Goal: Information Seeking & Learning: Find specific fact

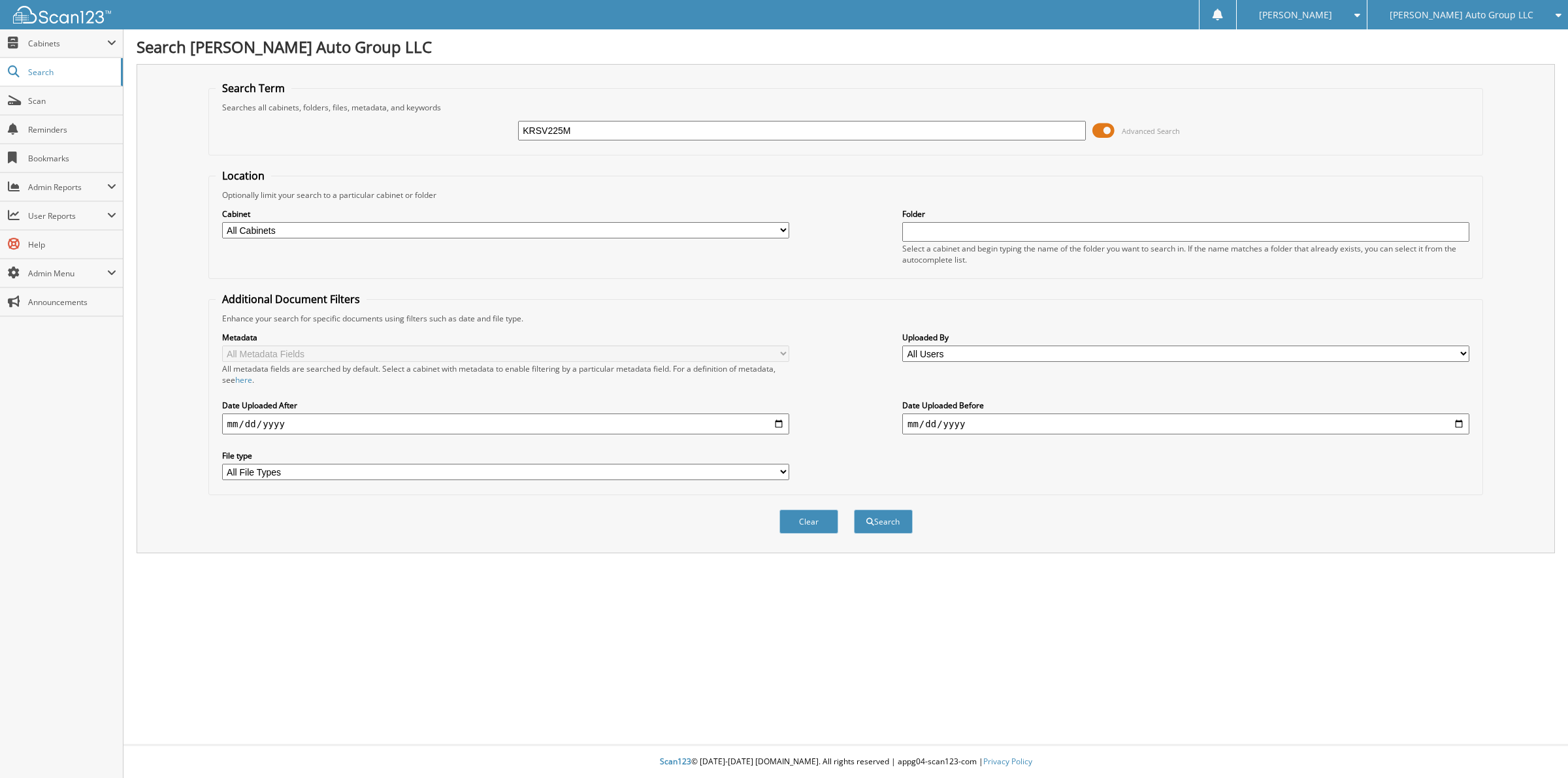
type input "KRSV225M"
click at [854, 509] on button "Search" at bounding box center [883, 522] width 59 height 25
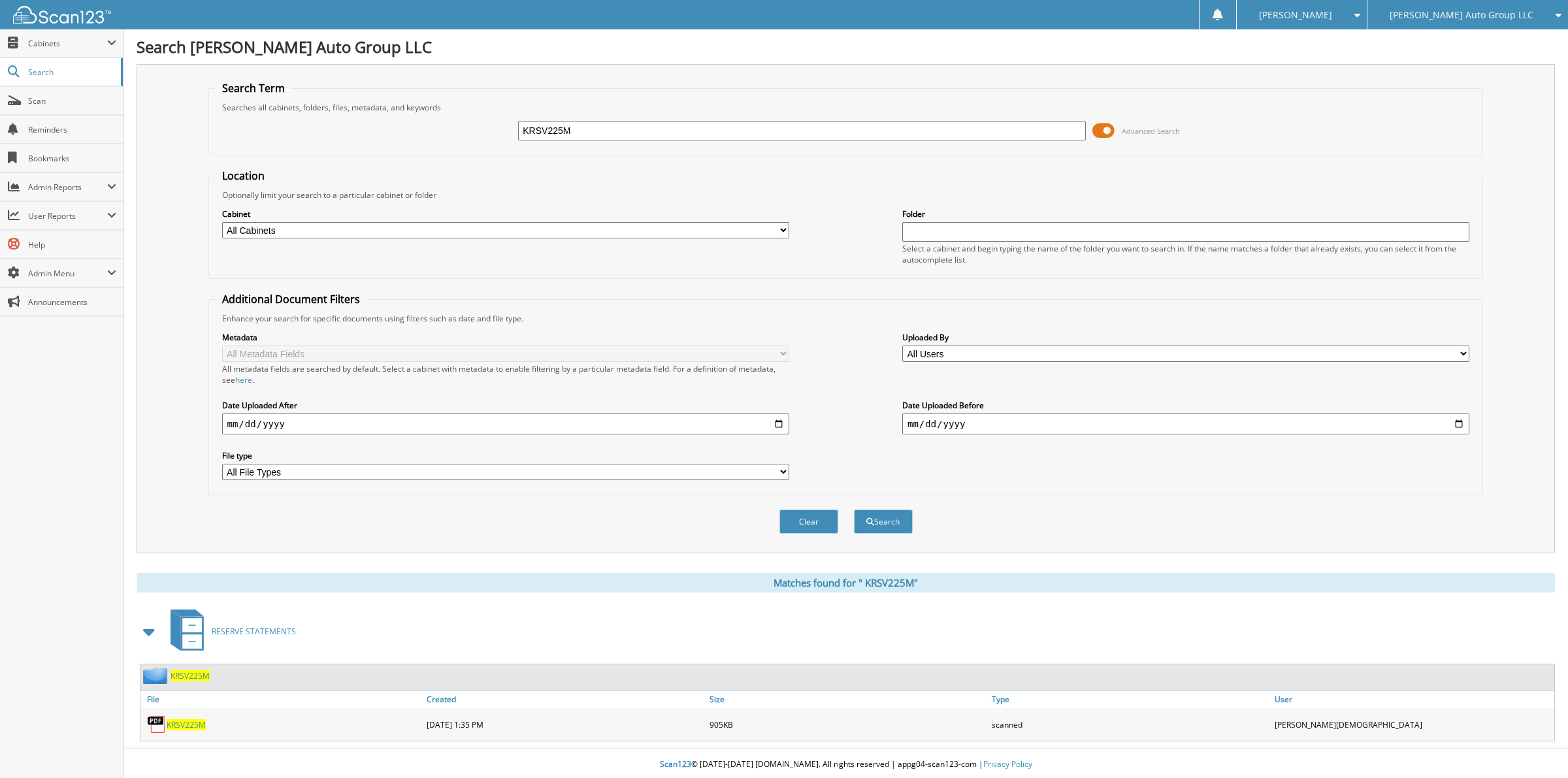
click at [181, 720] on span "K R S V 2 2 5 M" at bounding box center [186, 726] width 39 height 11
drag, startPoint x: 558, startPoint y: 135, endPoint x: 458, endPoint y: 144, distance: 100.4
click at [458, 144] on div "KRSV225M Advanced Search" at bounding box center [846, 130] width 1261 height 35
drag, startPoint x: 578, startPoint y: 129, endPoint x: 345, endPoint y: 123, distance: 233.1
click at [367, 136] on div "KRSV225M Advanced Search" at bounding box center [846, 130] width 1261 height 35
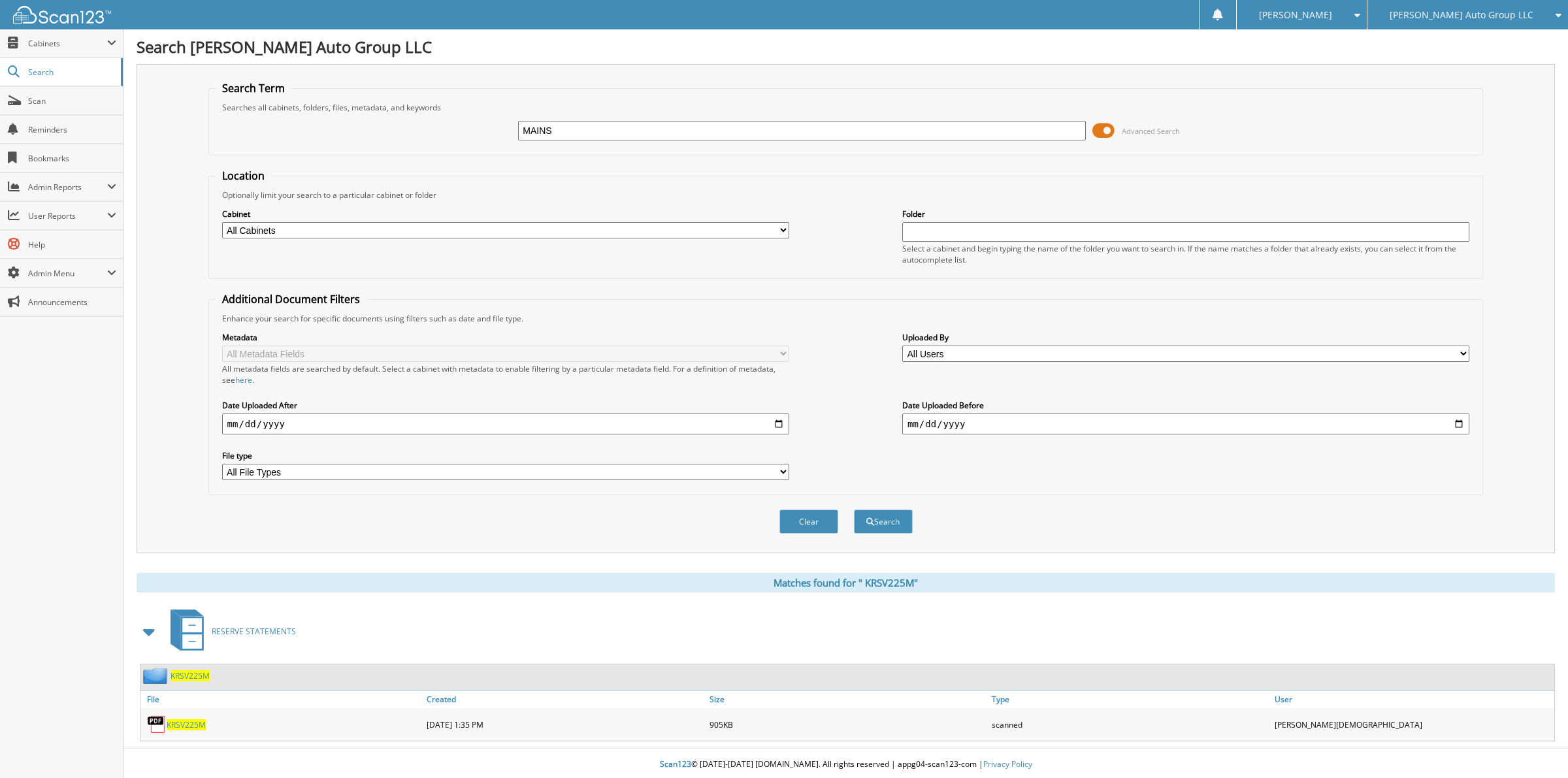
click at [854, 509] on button "Search" at bounding box center [883, 522] width 59 height 25
type input "MAINS]"
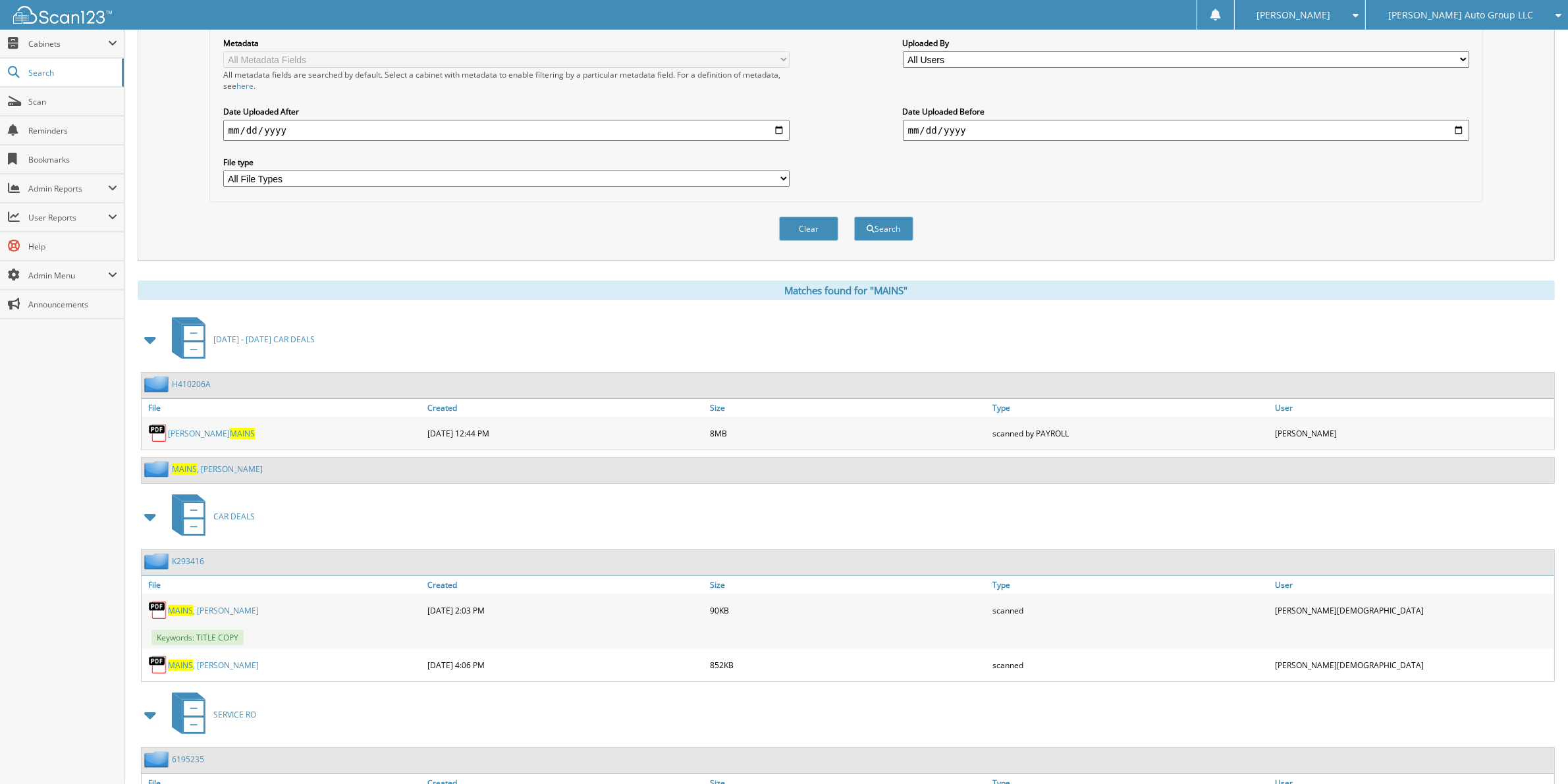
scroll to position [329, 0]
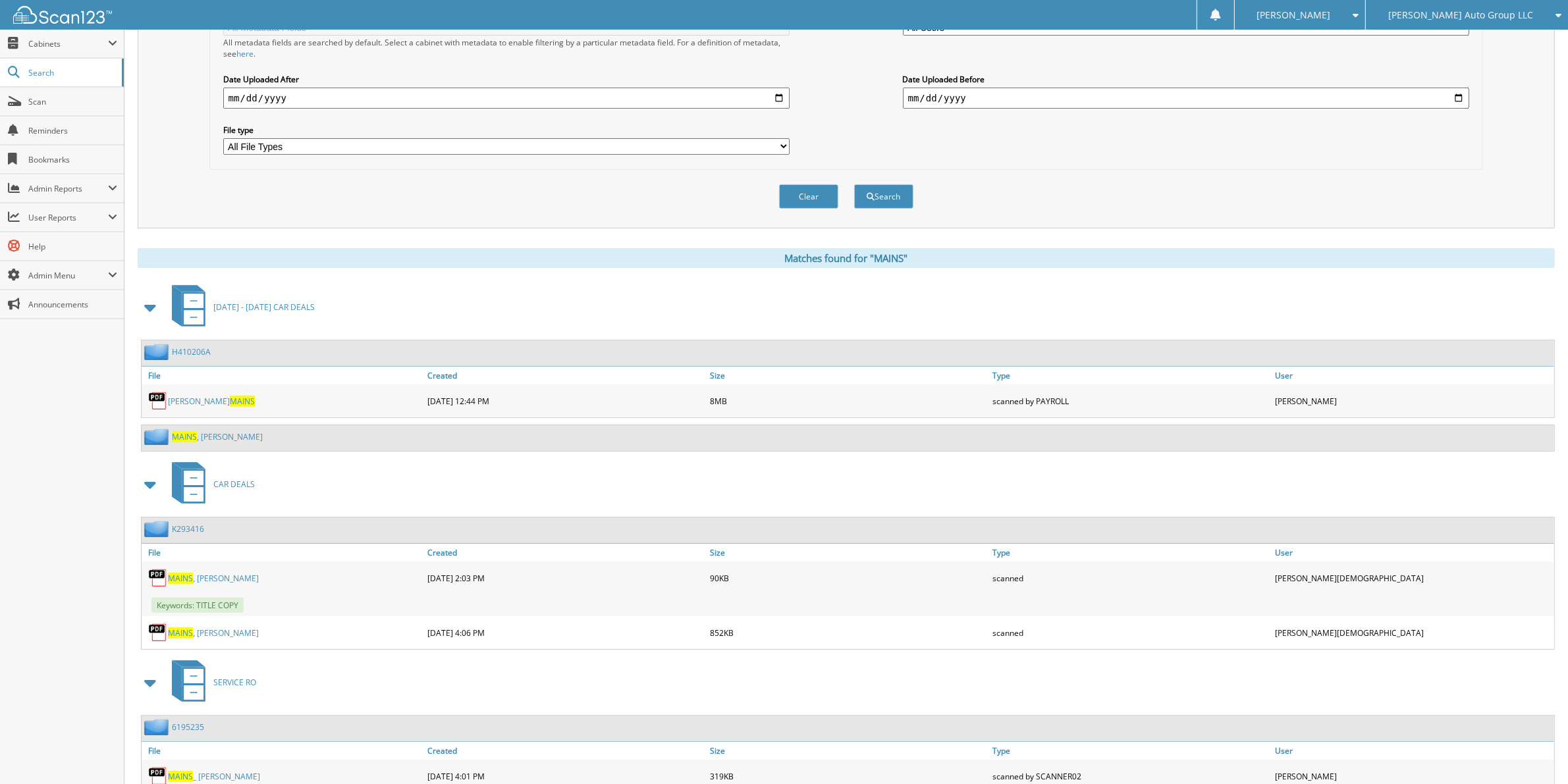
click at [186, 523] on link "K293416" at bounding box center [187, 529] width 32 height 12
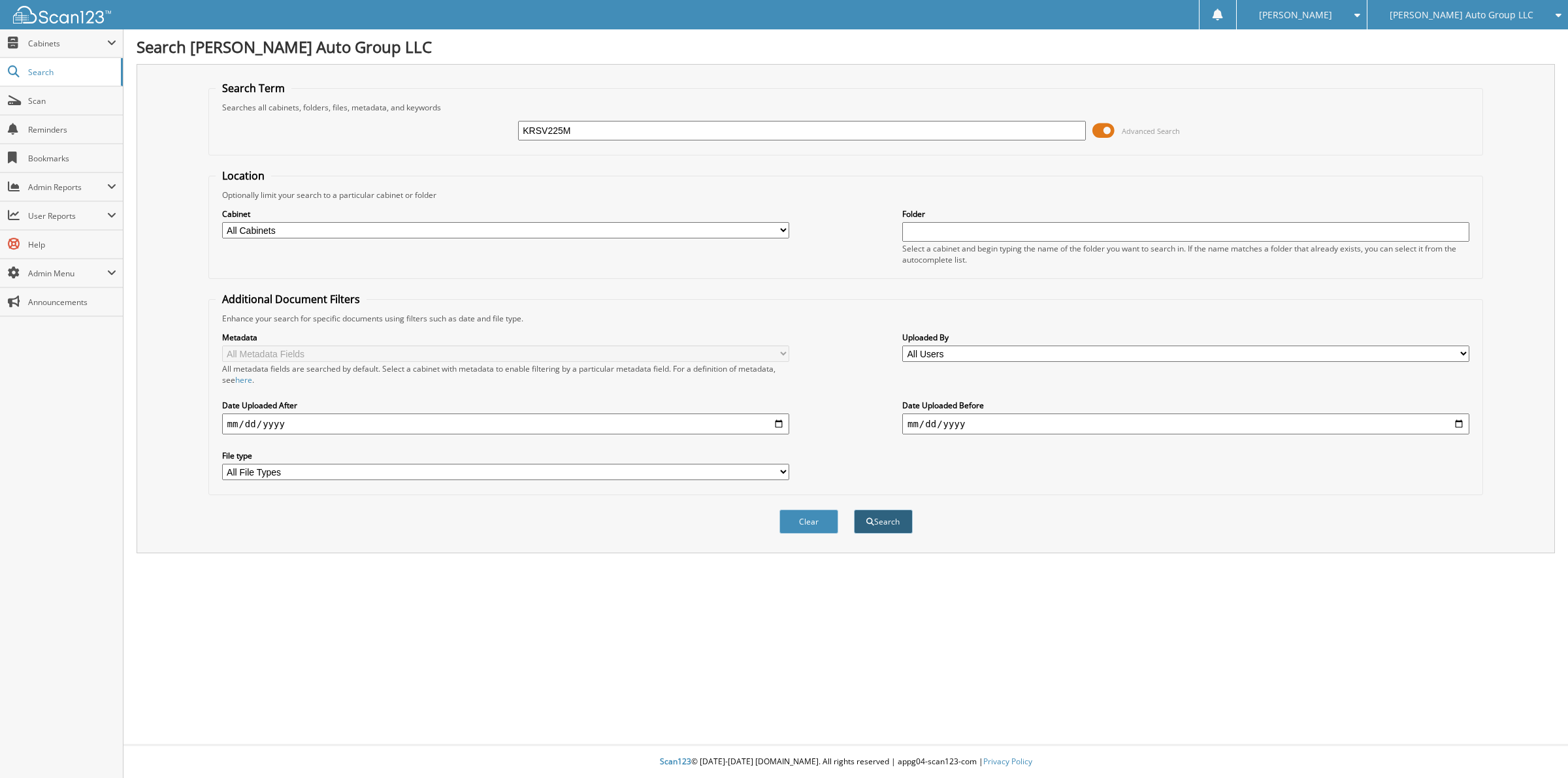
type input "KRSV225M"
click at [888, 515] on button "Search" at bounding box center [883, 522] width 59 height 25
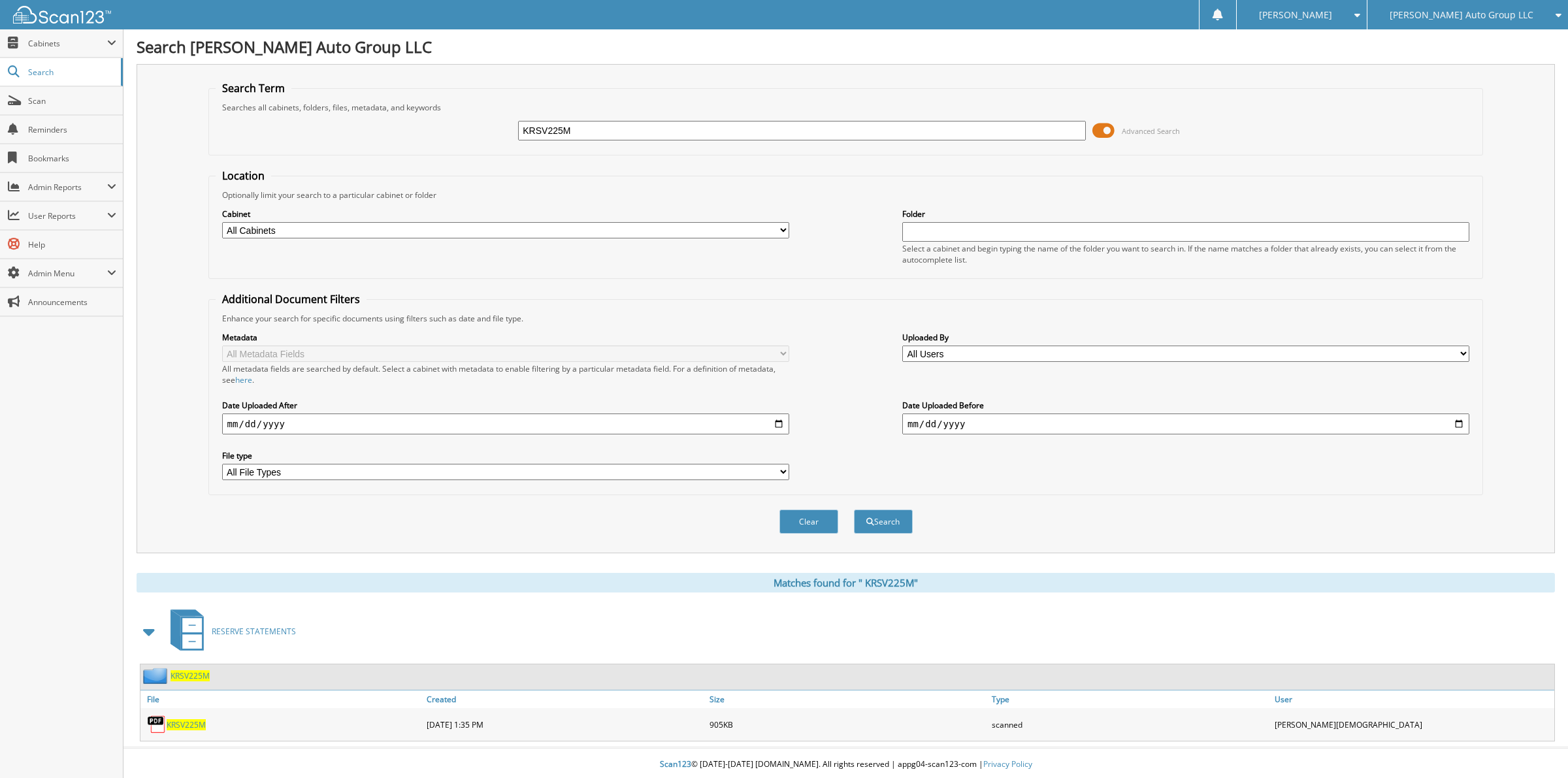
drag, startPoint x: 595, startPoint y: 135, endPoint x: 403, endPoint y: 129, distance: 192.1
click at [403, 129] on div "KRSV225M Advanced Search" at bounding box center [846, 130] width 1261 height 35
type input "MOORE, L"
click at [854, 509] on button "Search" at bounding box center [883, 522] width 59 height 25
drag, startPoint x: 612, startPoint y: 131, endPoint x: 364, endPoint y: 124, distance: 248.1
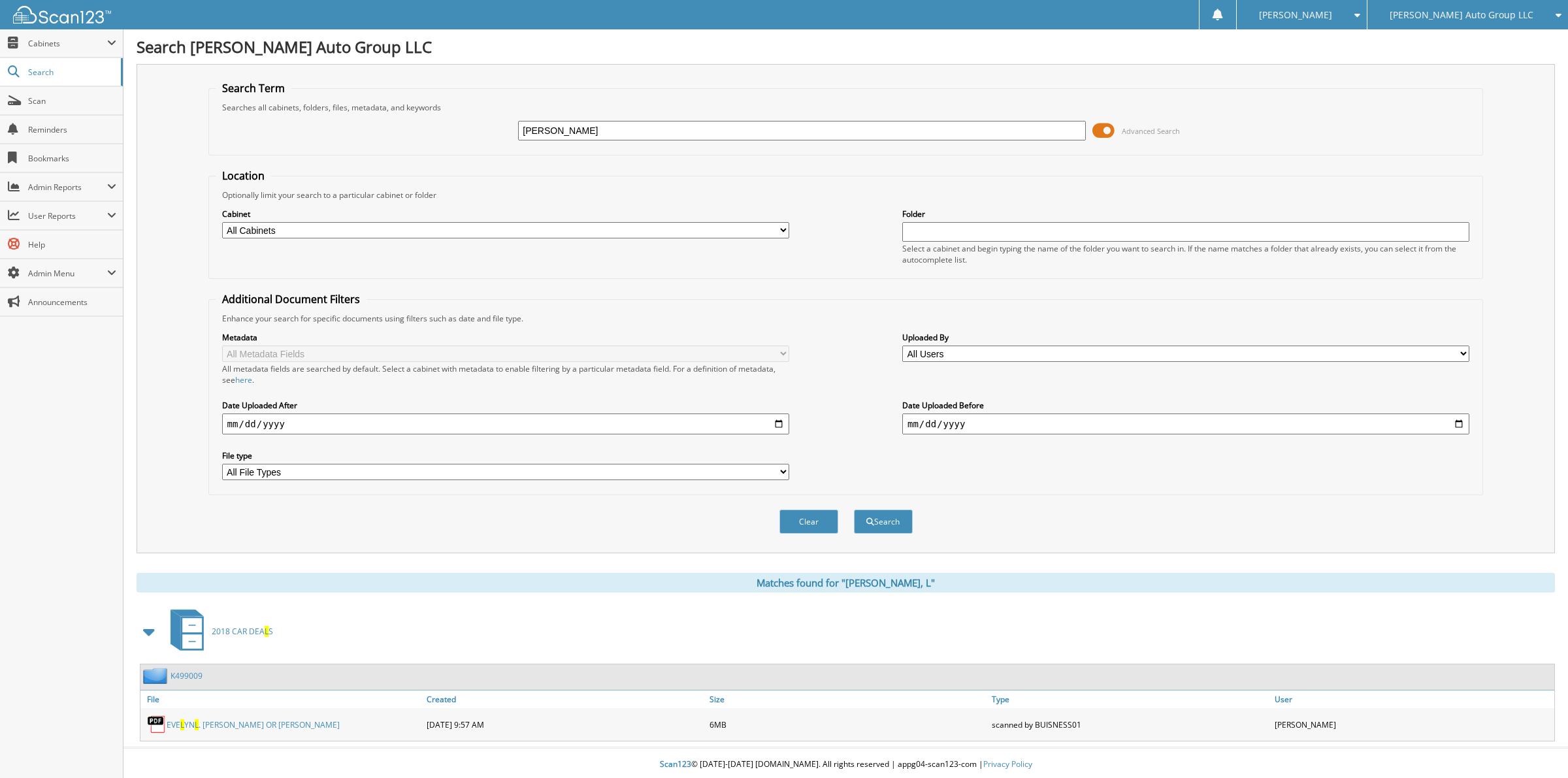
click at [364, 124] on div "[PERSON_NAME] Advanced Search" at bounding box center [846, 130] width 1261 height 35
type input "K659475"
click at [854, 509] on button "Search" at bounding box center [883, 522] width 59 height 25
click at [183, 671] on span "K659475" at bounding box center [186, 676] width 32 height 11
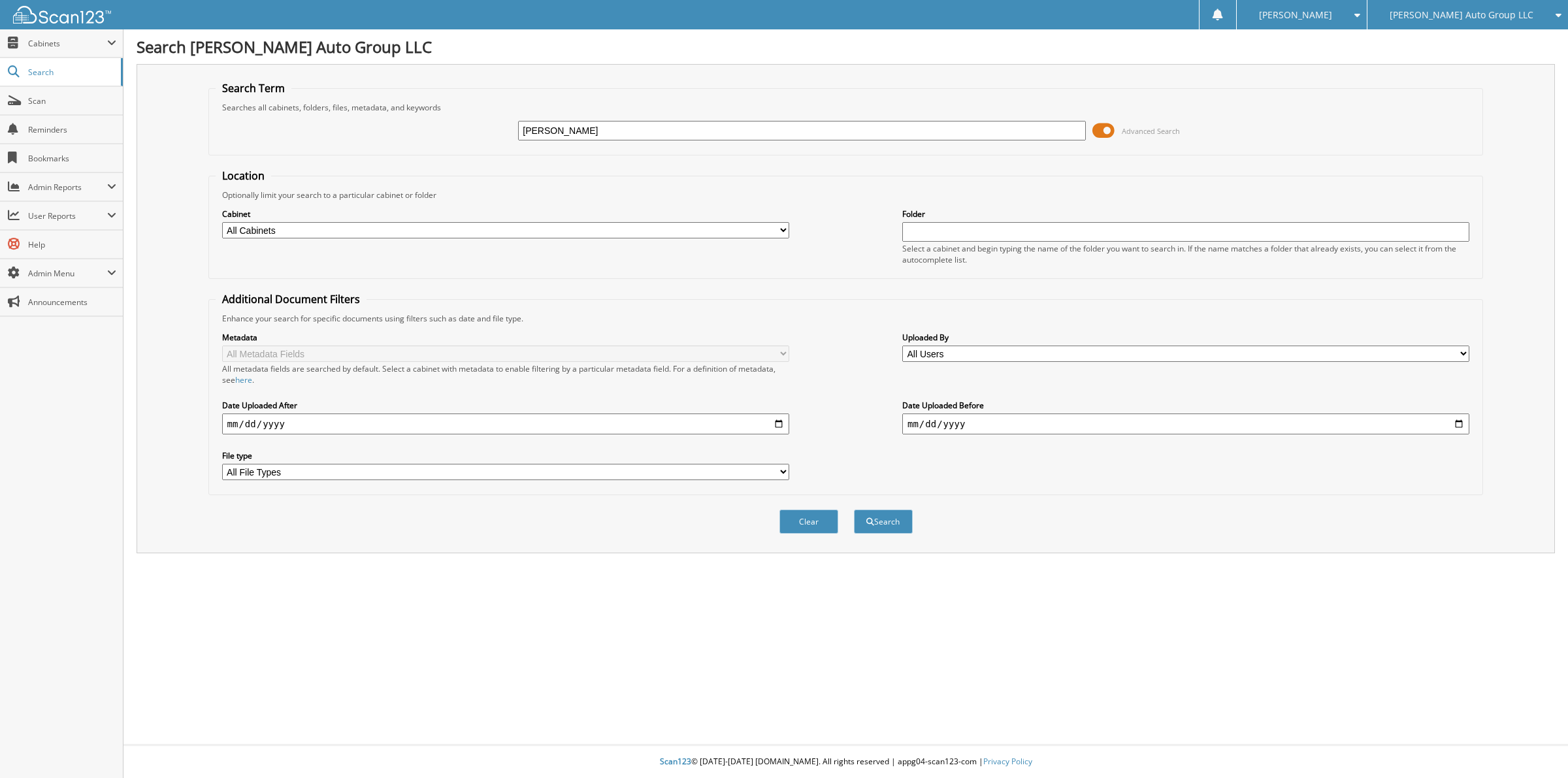
type input "[PERSON_NAME]"
click at [854, 509] on button "Search" at bounding box center [883, 522] width 59 height 25
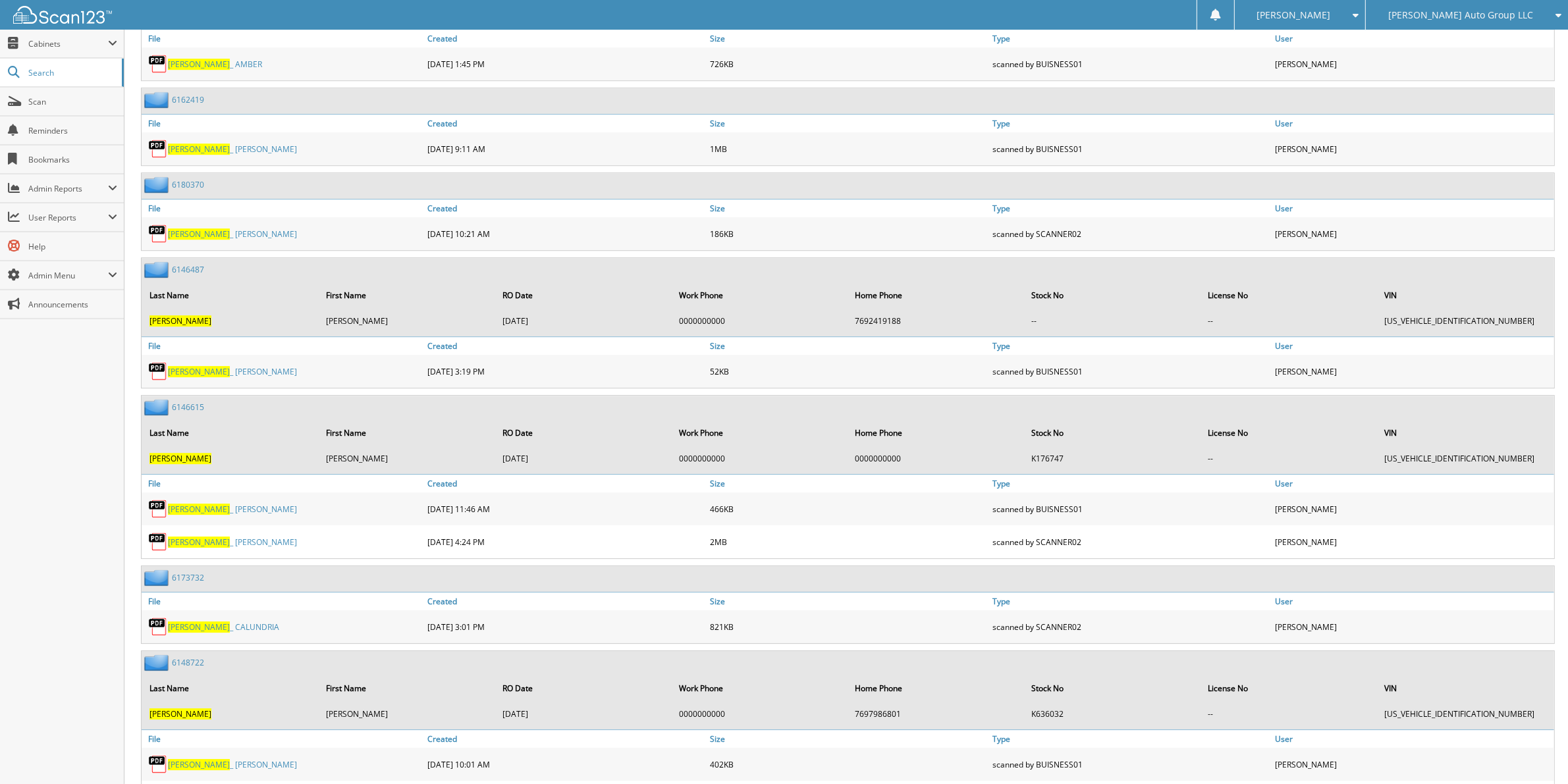
scroll to position [5597, 0]
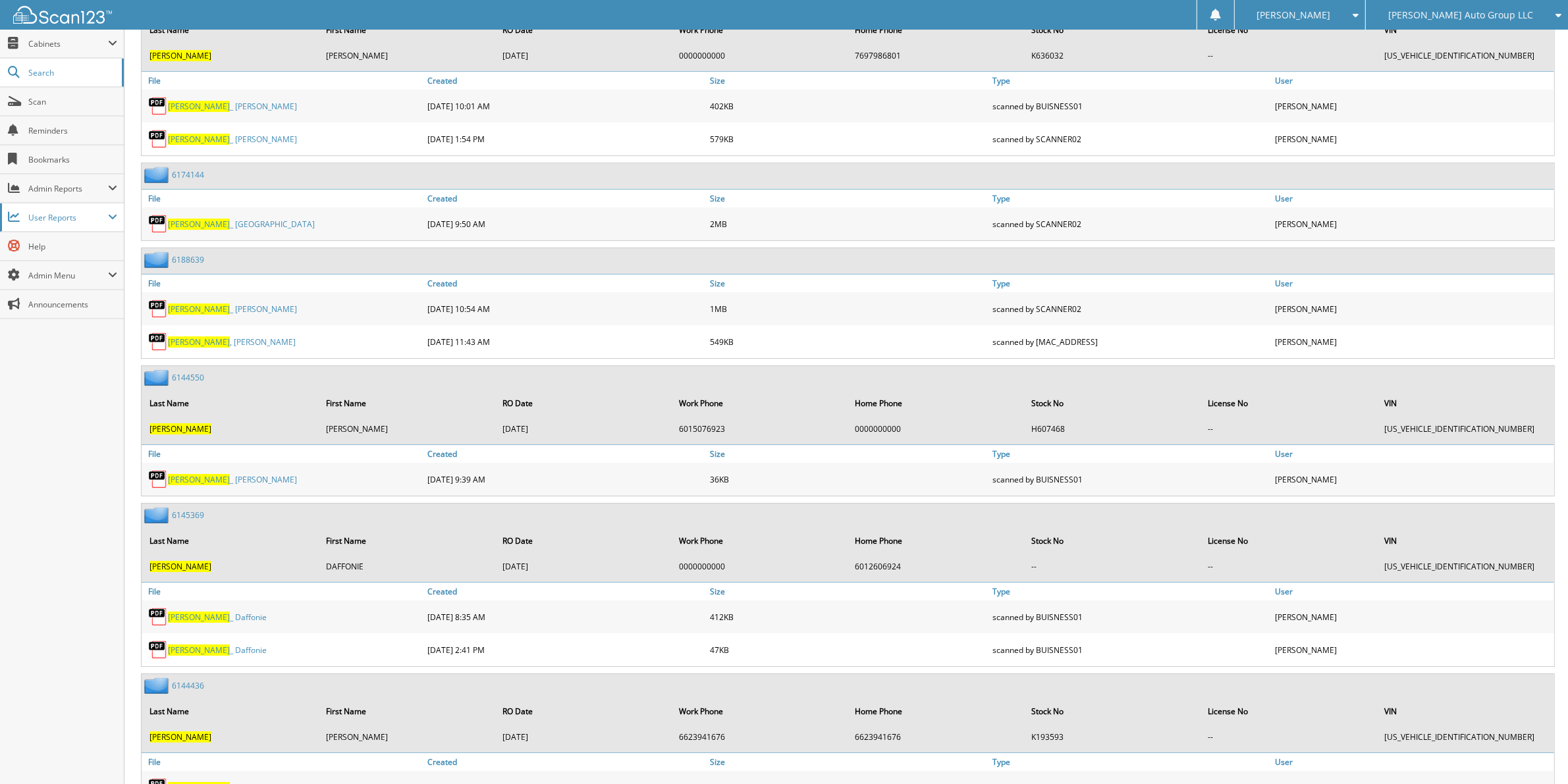
click at [70, 225] on span "User Reports" at bounding box center [62, 218] width 124 height 28
click at [64, 272] on span "All Recent Activity" at bounding box center [68, 275] width 97 height 12
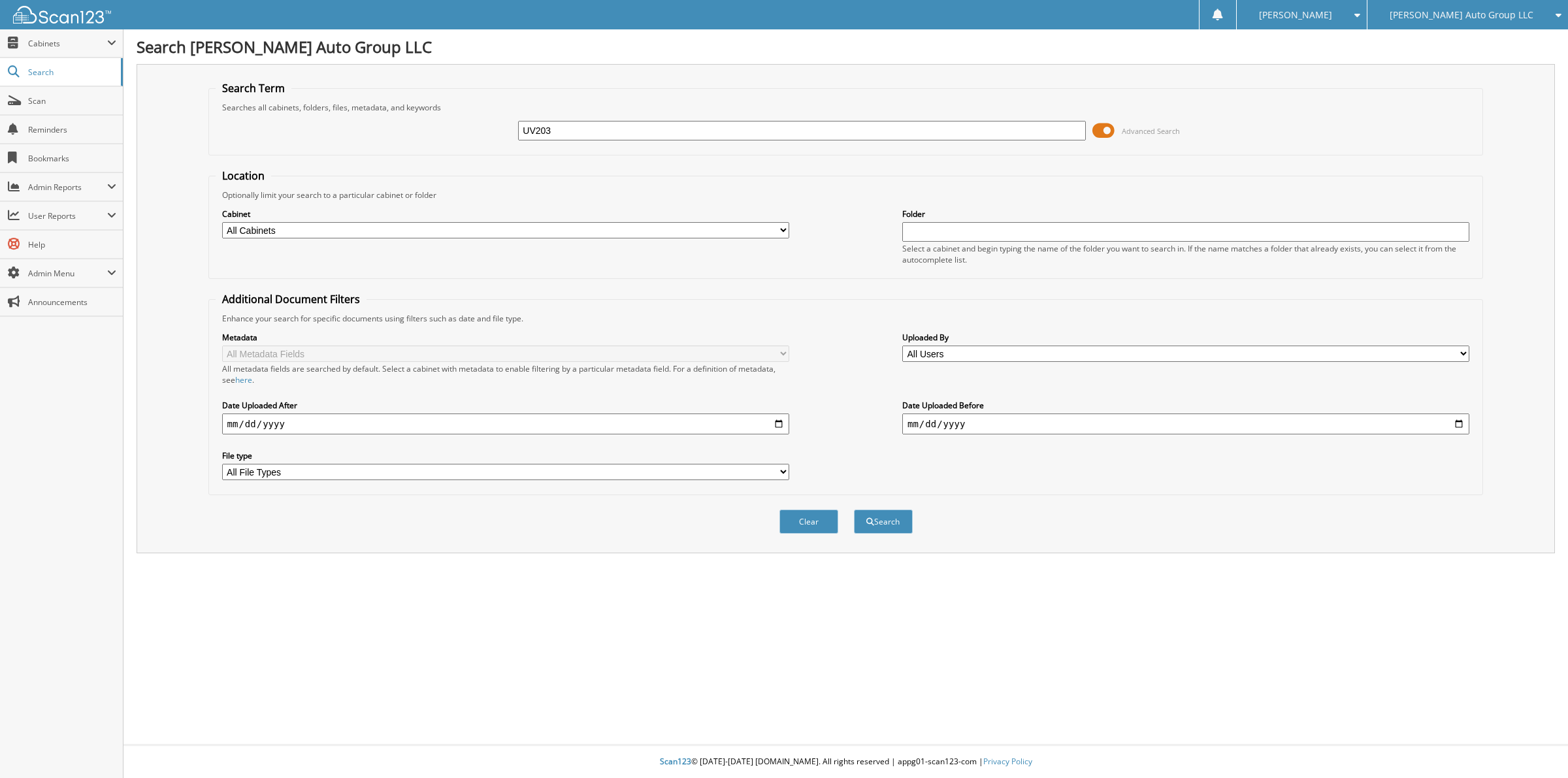
type input "UV203"
click at [854, 509] on button "Search" at bounding box center [883, 522] width 59 height 25
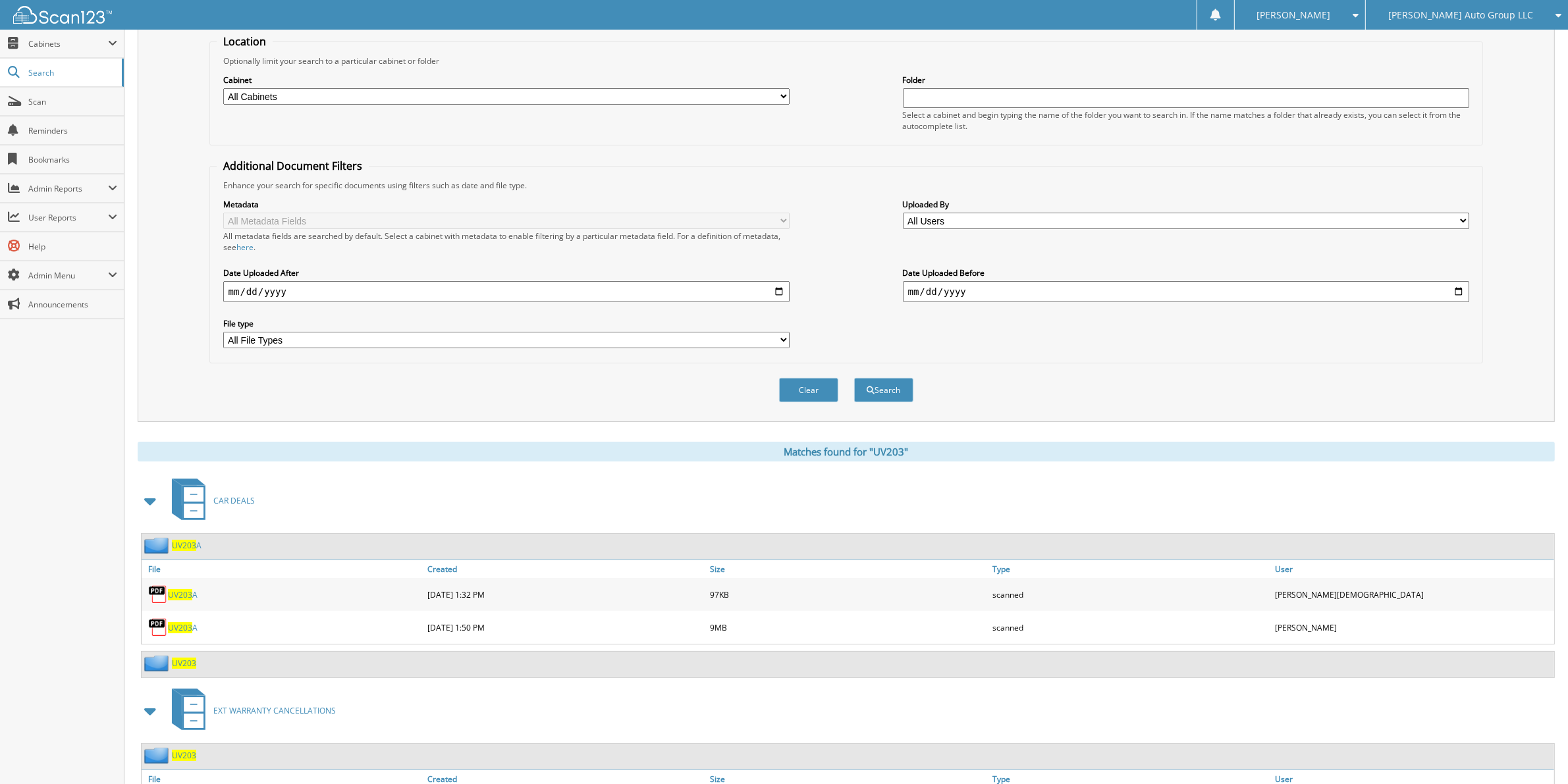
scroll to position [164, 0]
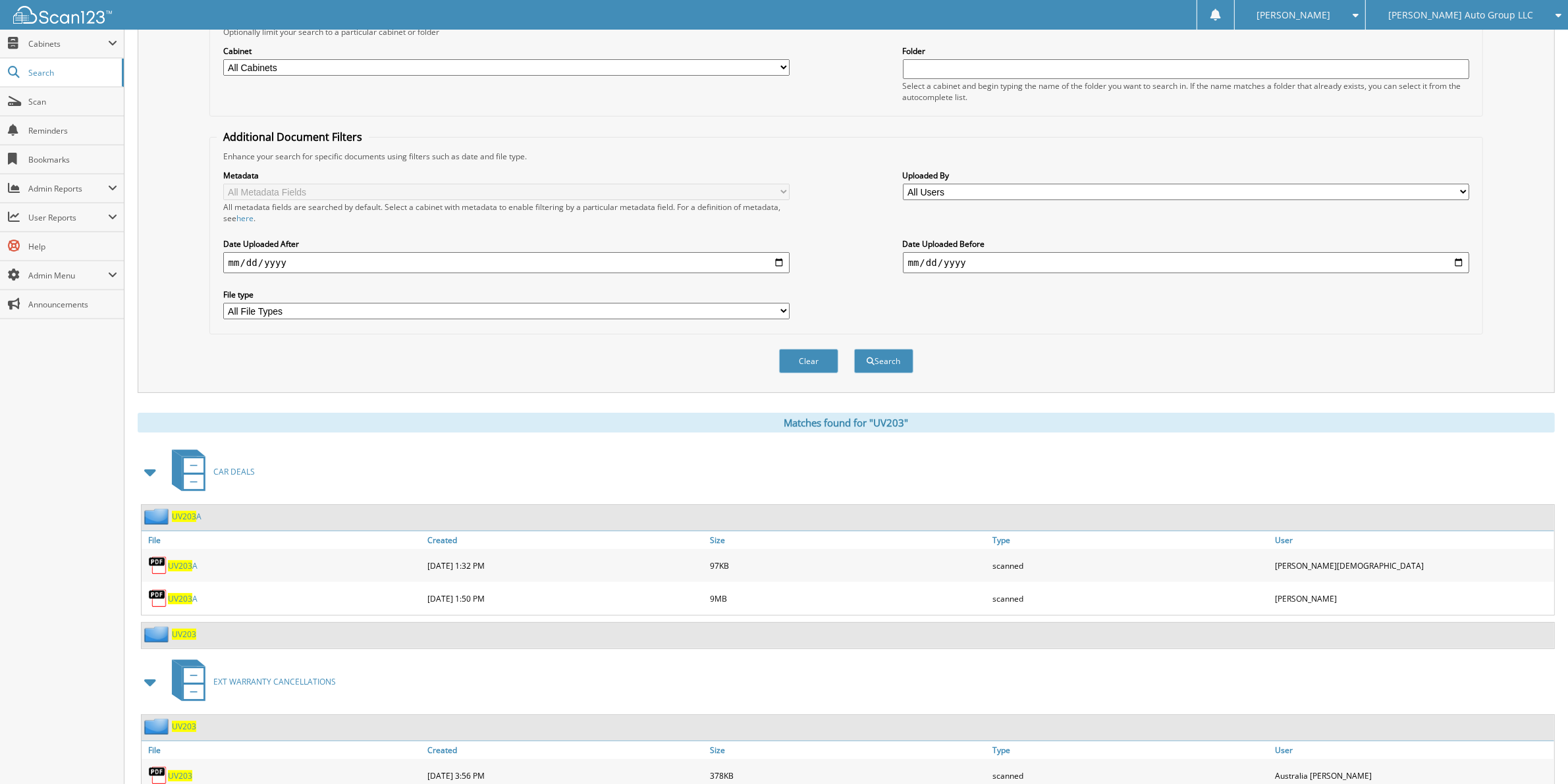
click at [182, 629] on span "UV203" at bounding box center [184, 635] width 25 height 12
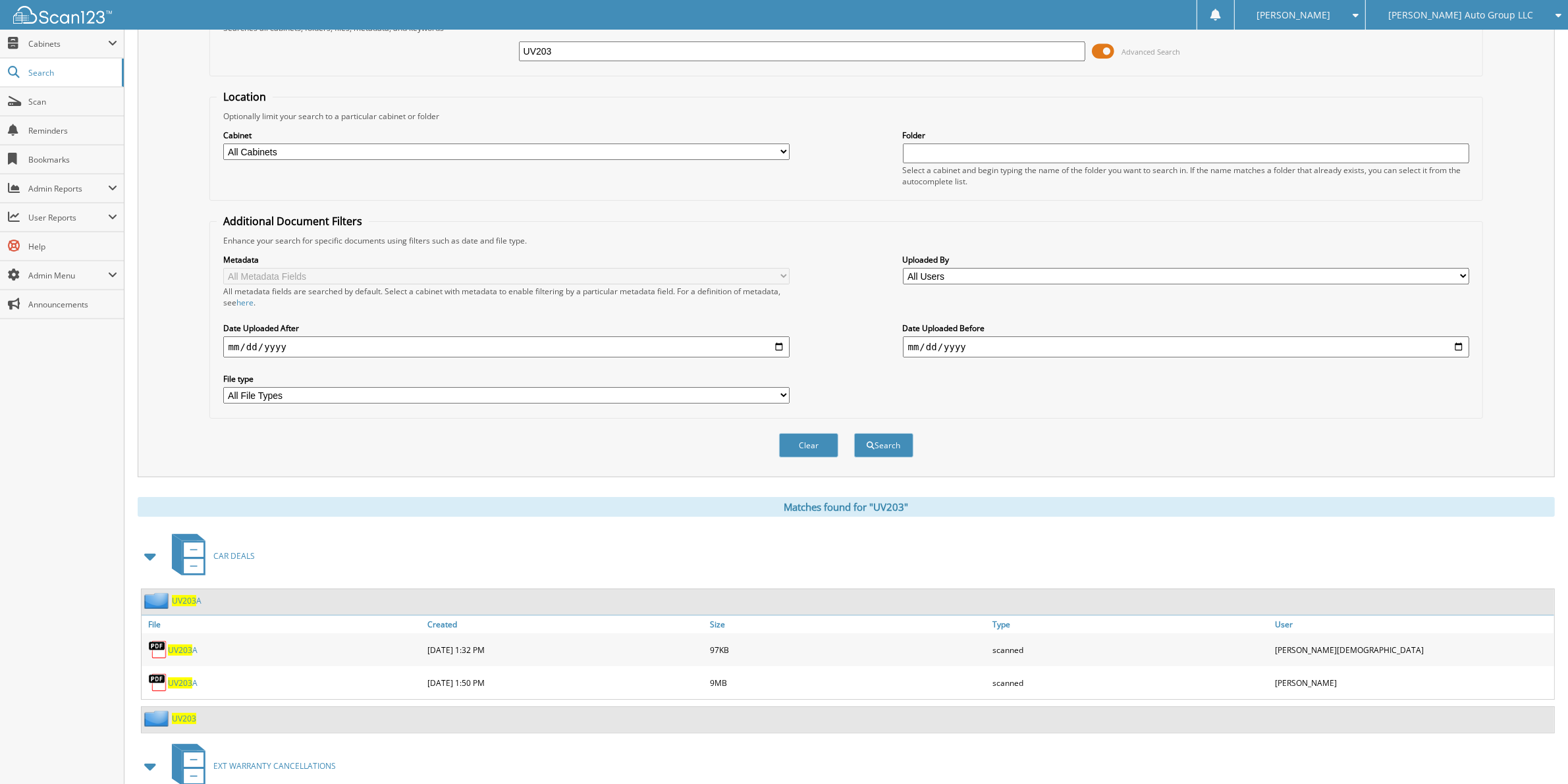
scroll to position [223, 0]
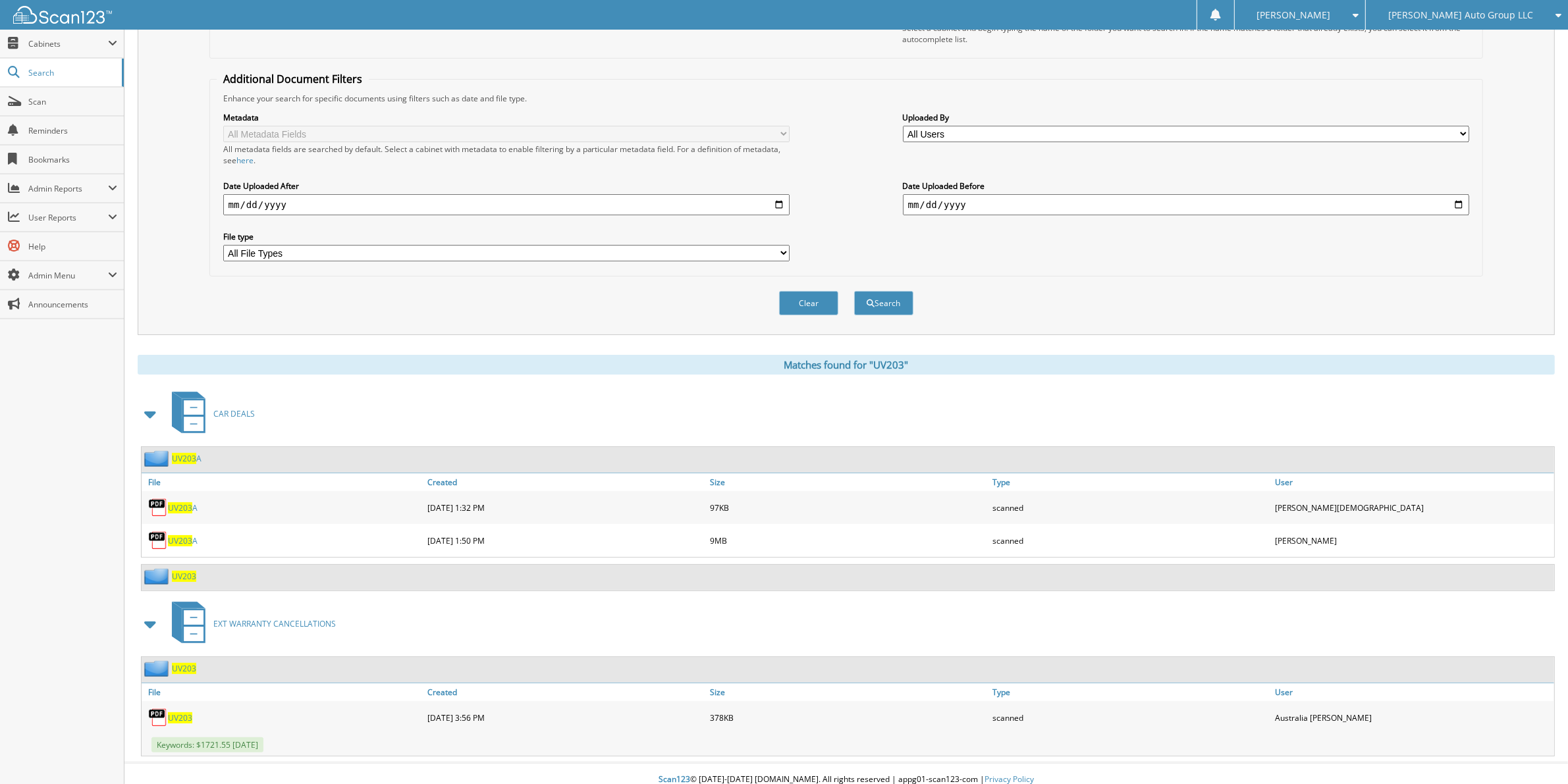
click at [240, 618] on span "EXT WARRANTY CANCELLATIONS" at bounding box center [275, 624] width 122 height 12
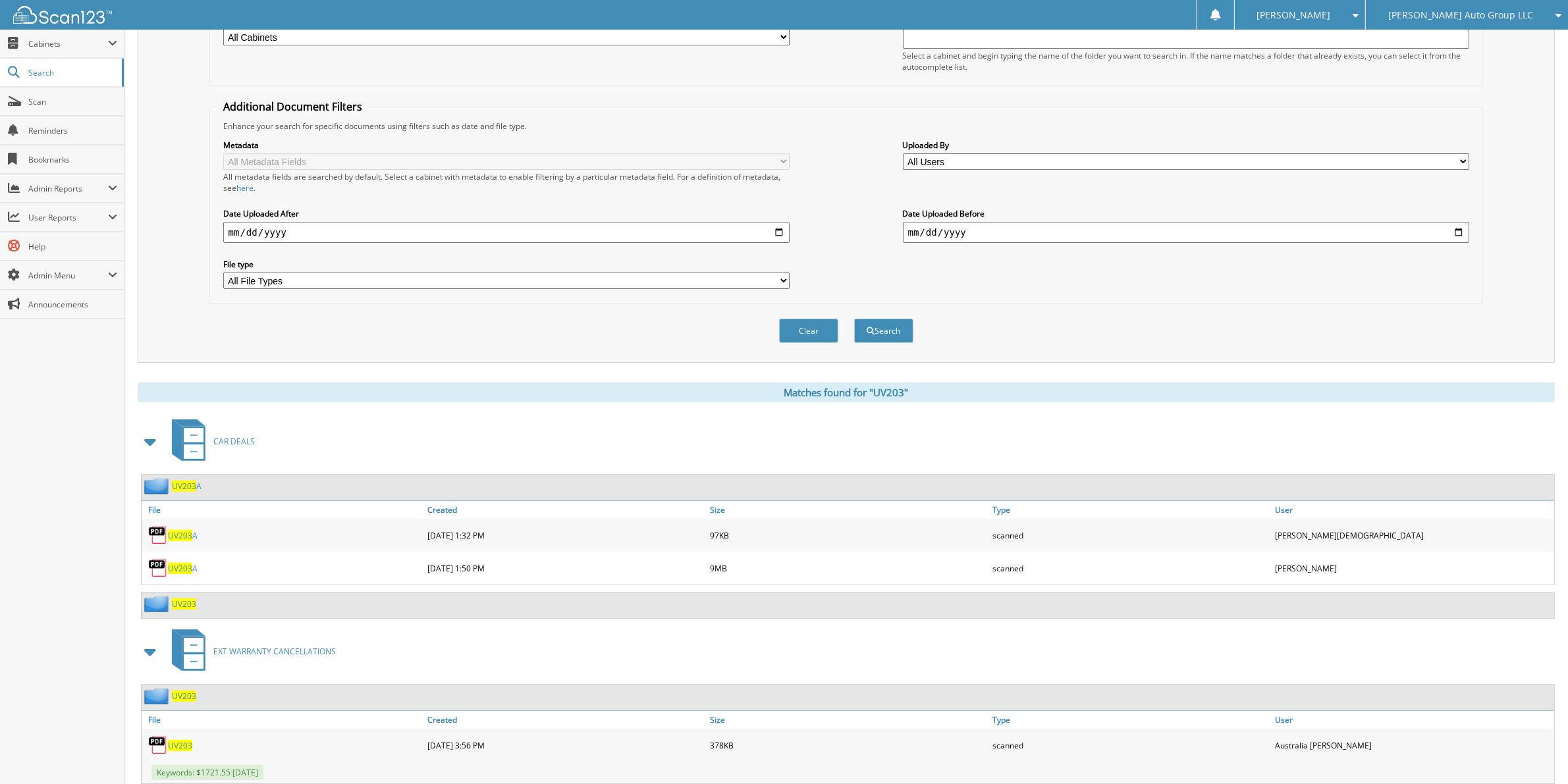
scroll to position [223, 0]
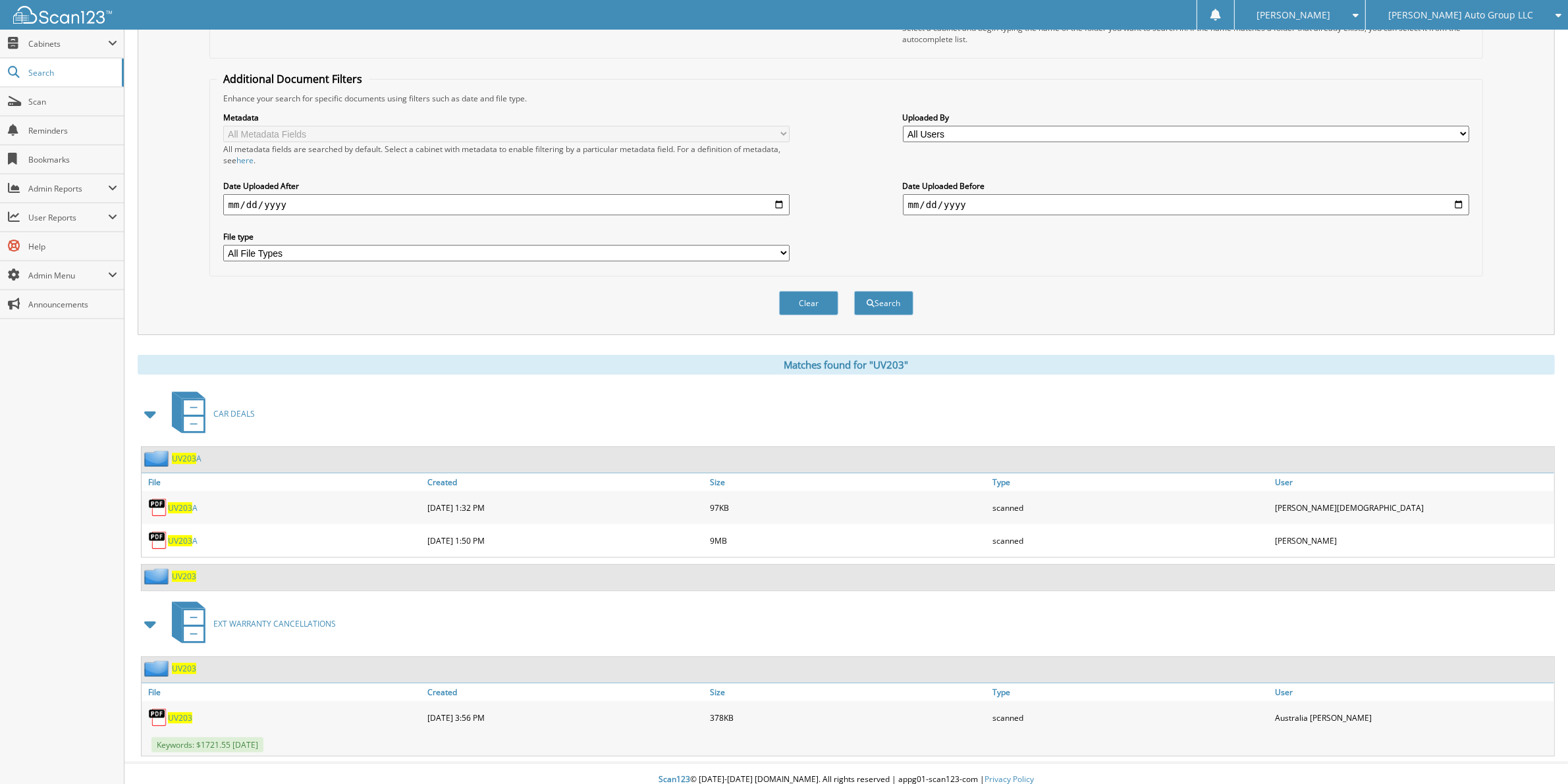
click at [181, 571] on span "UV203" at bounding box center [184, 577] width 25 height 12
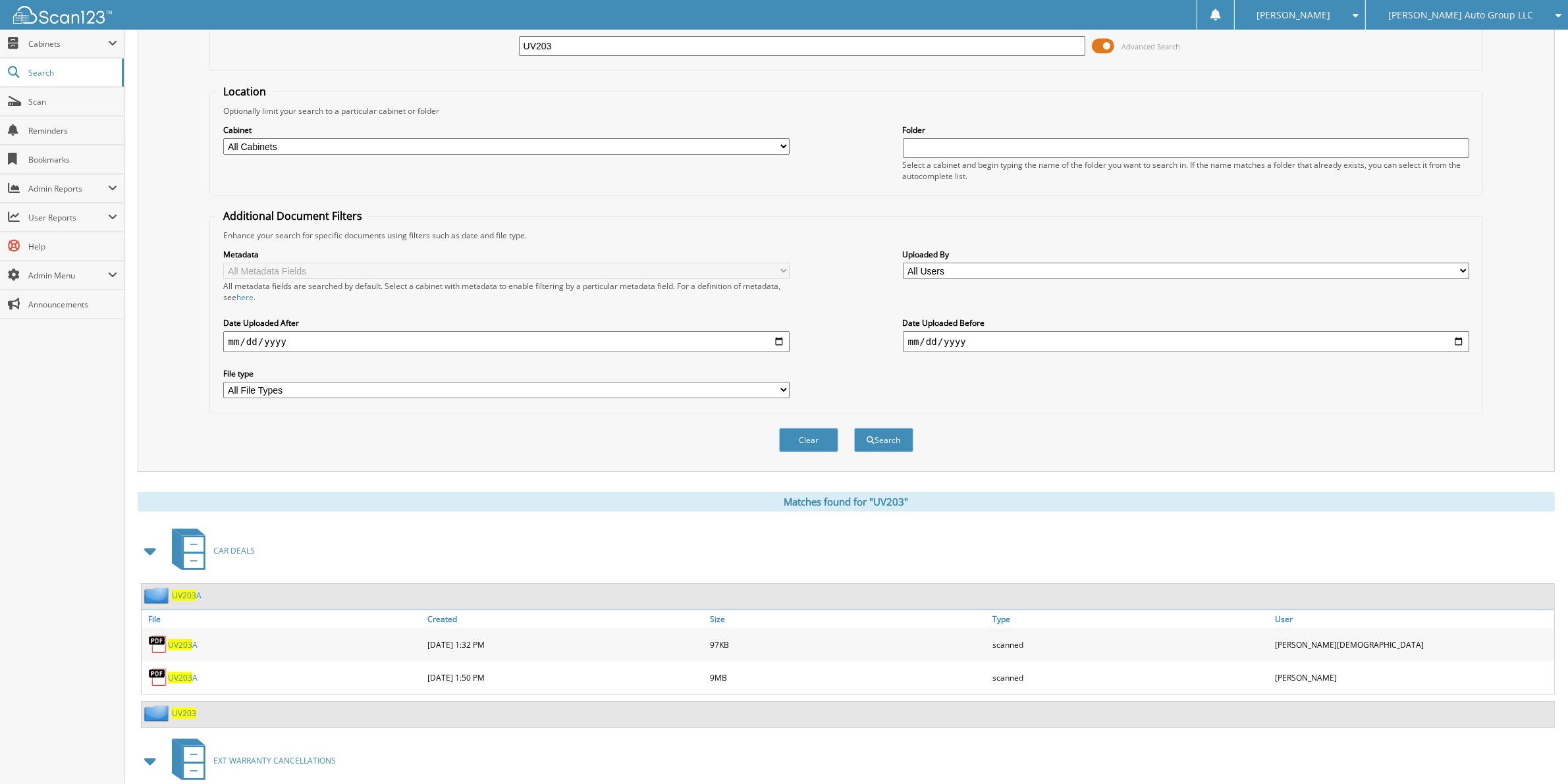
scroll to position [223, 0]
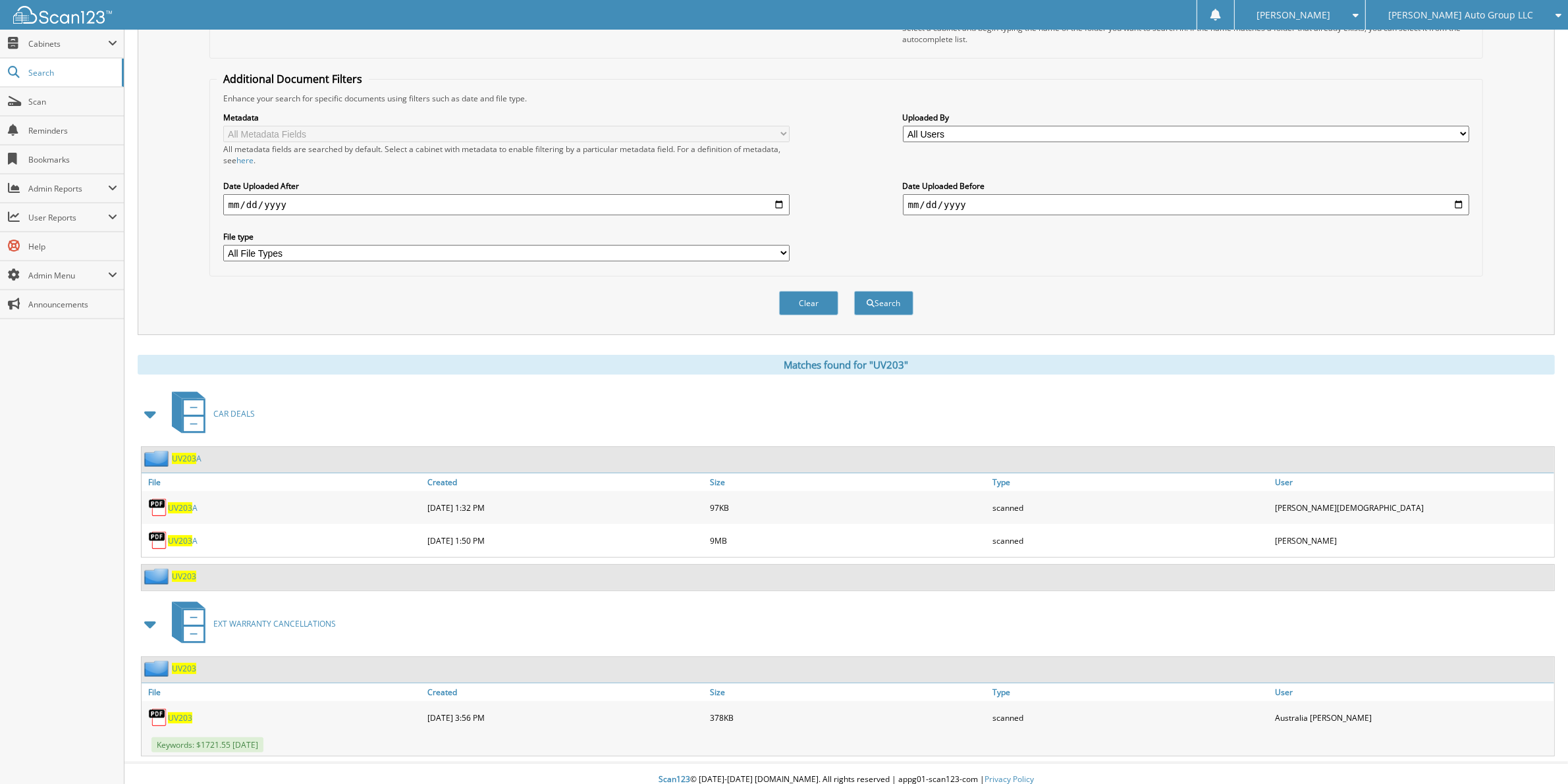
click at [181, 712] on span "UV203" at bounding box center [180, 718] width 25 height 12
click at [40, 71] on span "Search" at bounding box center [71, 73] width 87 height 12
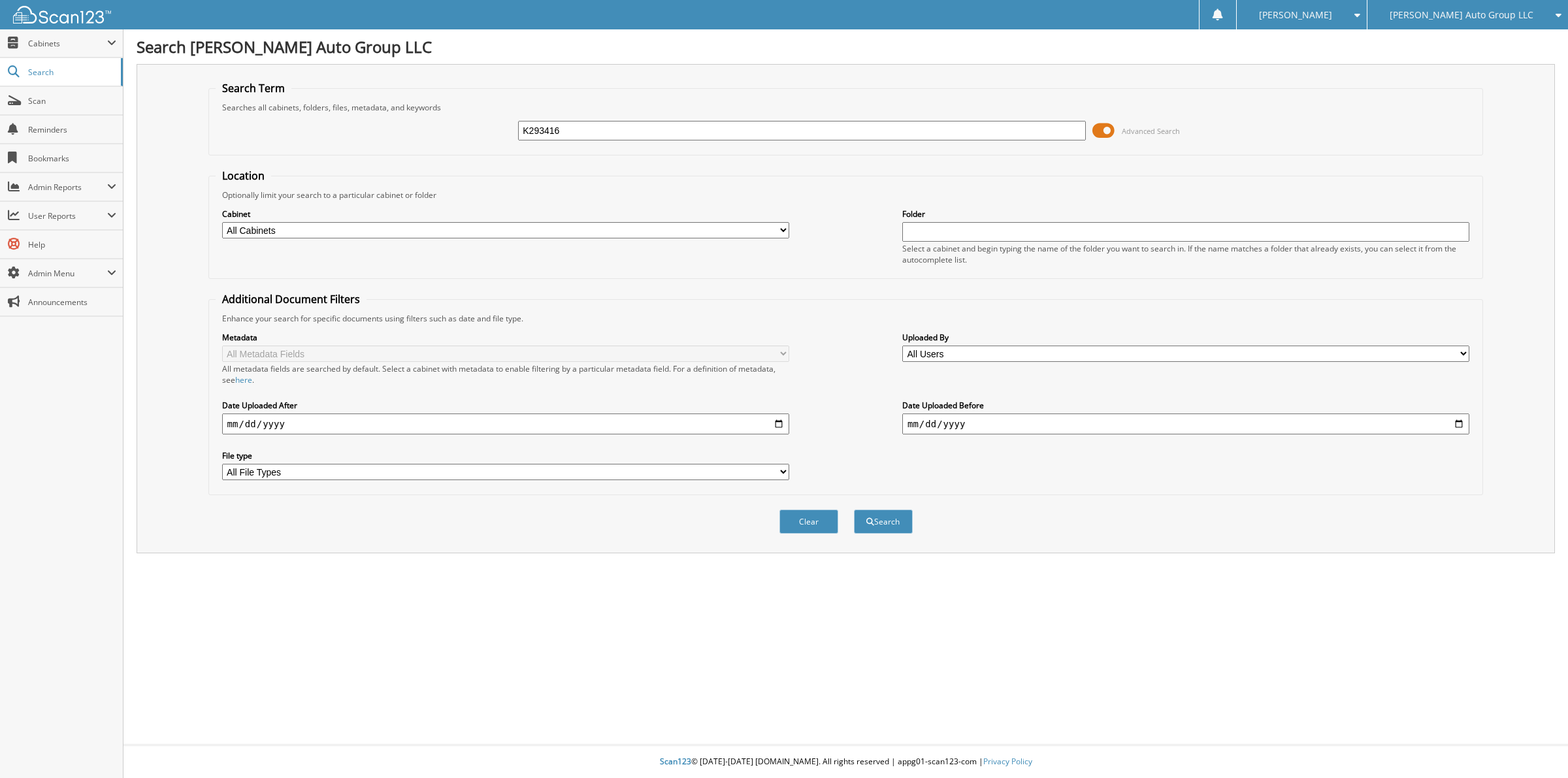
type input "K293416"
click at [854, 509] on button "Search" at bounding box center [883, 522] width 59 height 25
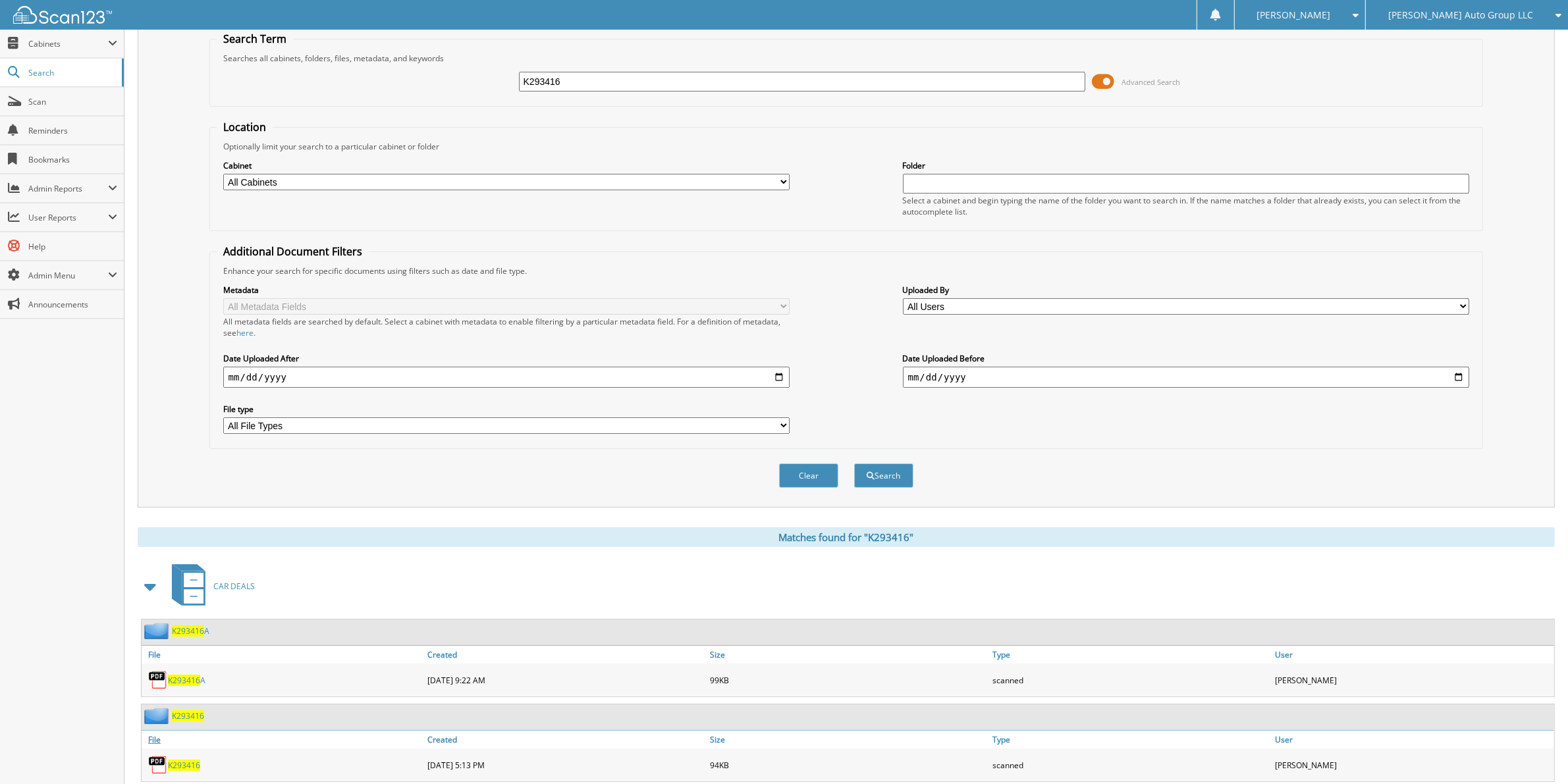
scroll to position [77, 0]
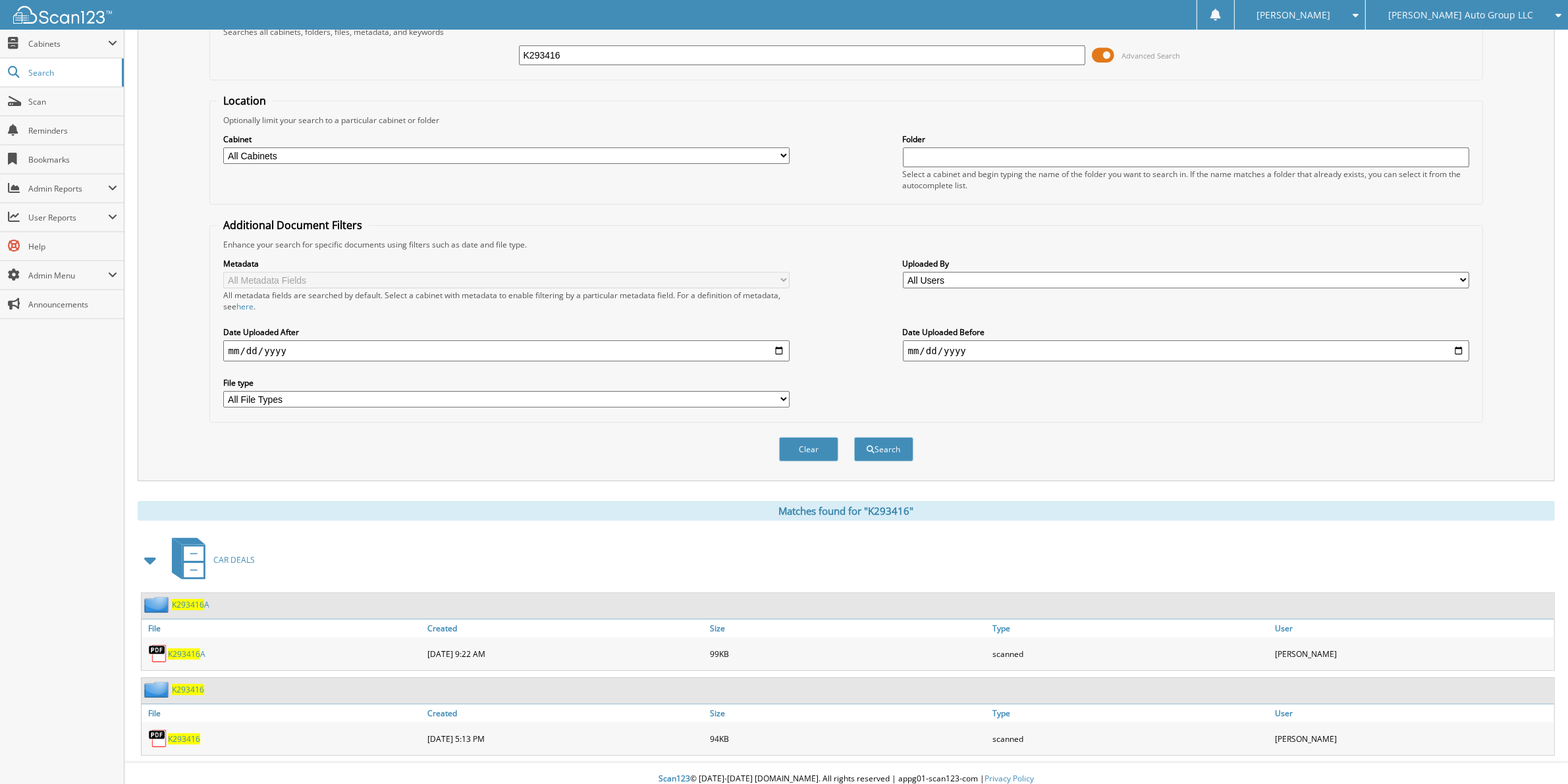
click at [191, 734] on span "K293416" at bounding box center [183, 739] width 32 height 12
click at [182, 684] on span "K293416" at bounding box center [187, 690] width 32 height 12
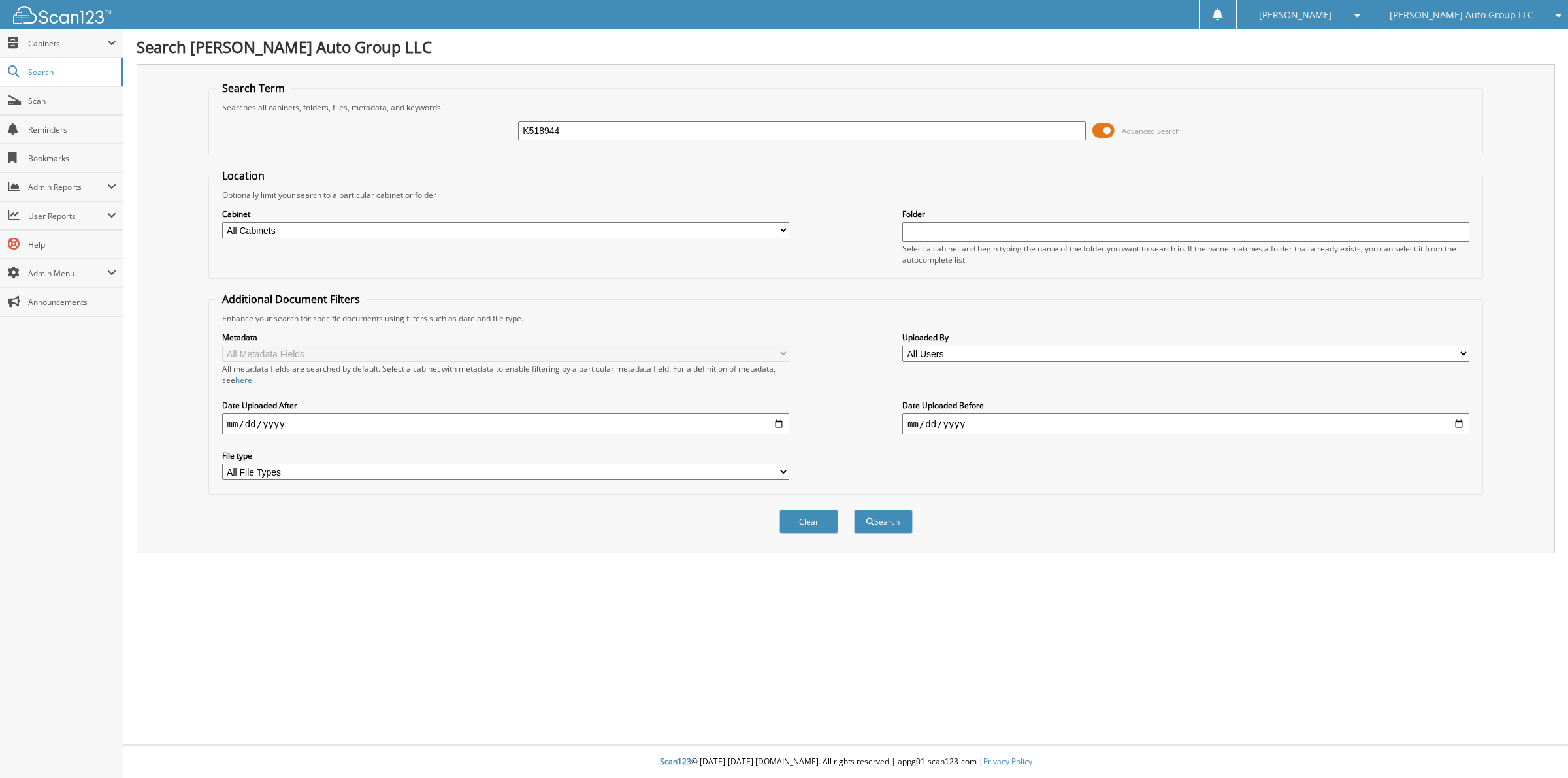
type input "K518944"
click at [854, 509] on button "Search" at bounding box center [883, 522] width 59 height 25
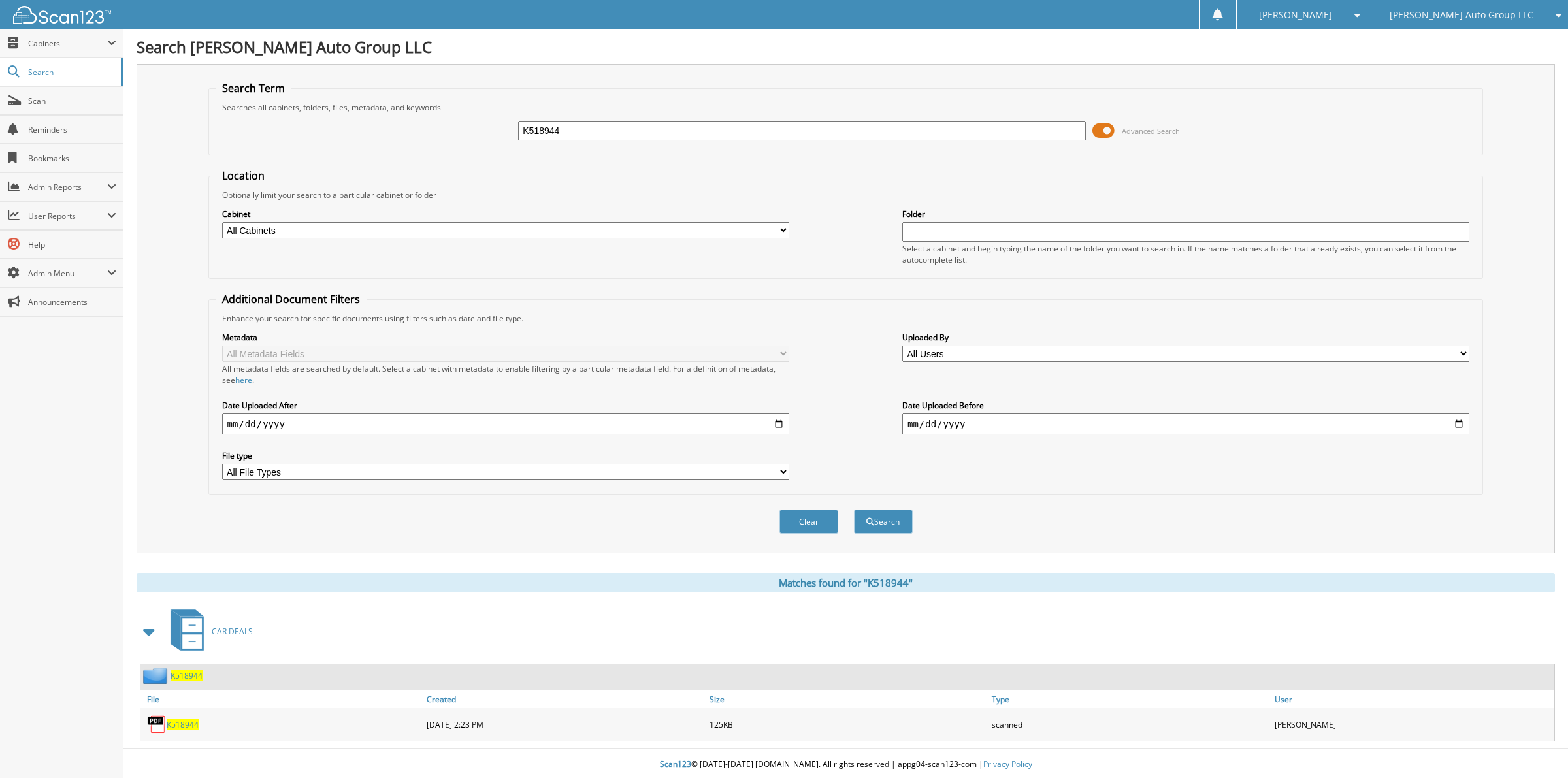
click at [185, 720] on span "K518944" at bounding box center [182, 726] width 32 height 11
click at [190, 671] on span "K518944" at bounding box center [186, 676] width 32 height 11
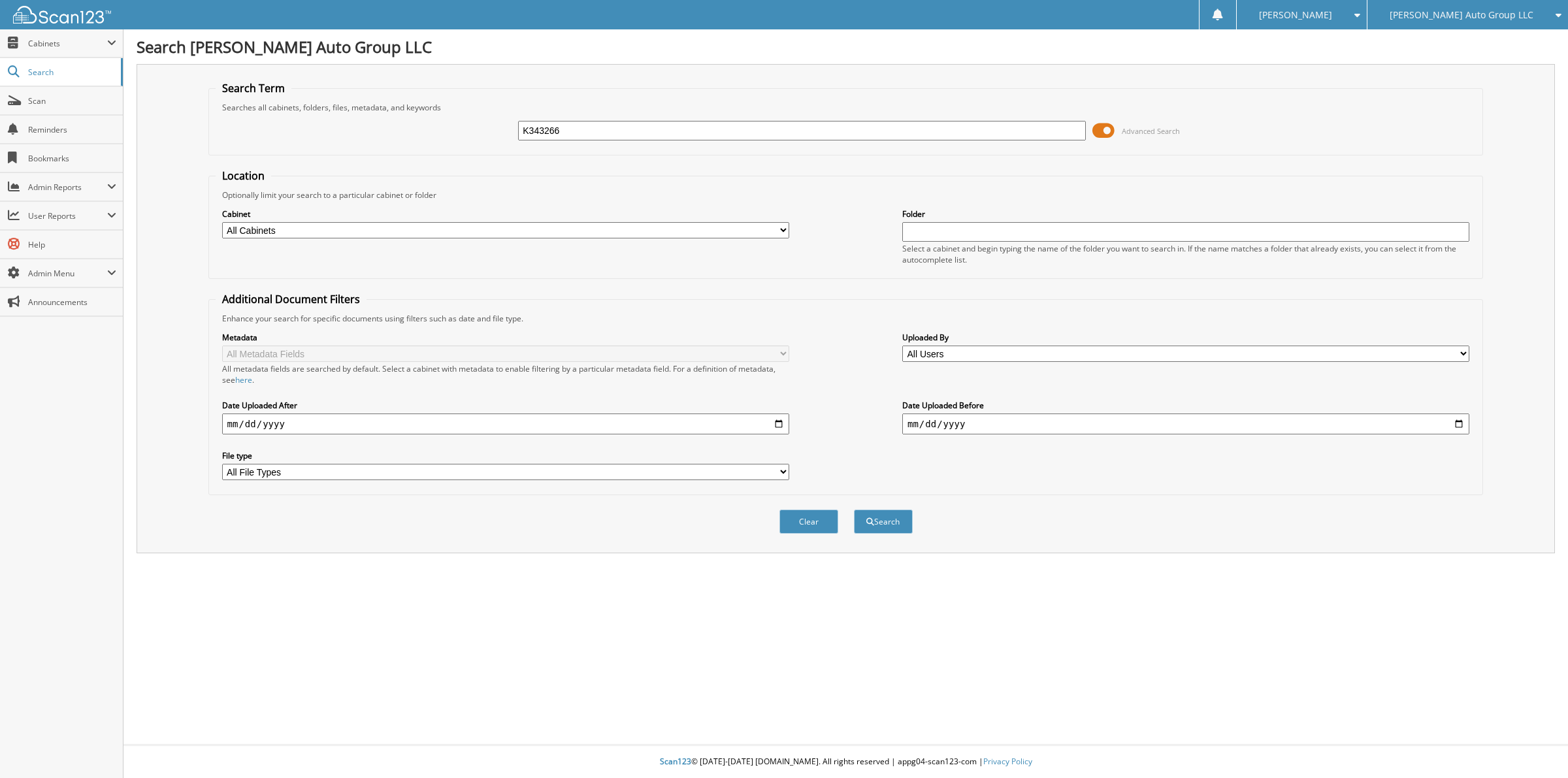
type input "K343266"
click at [854, 509] on button "Search" at bounding box center [883, 522] width 59 height 25
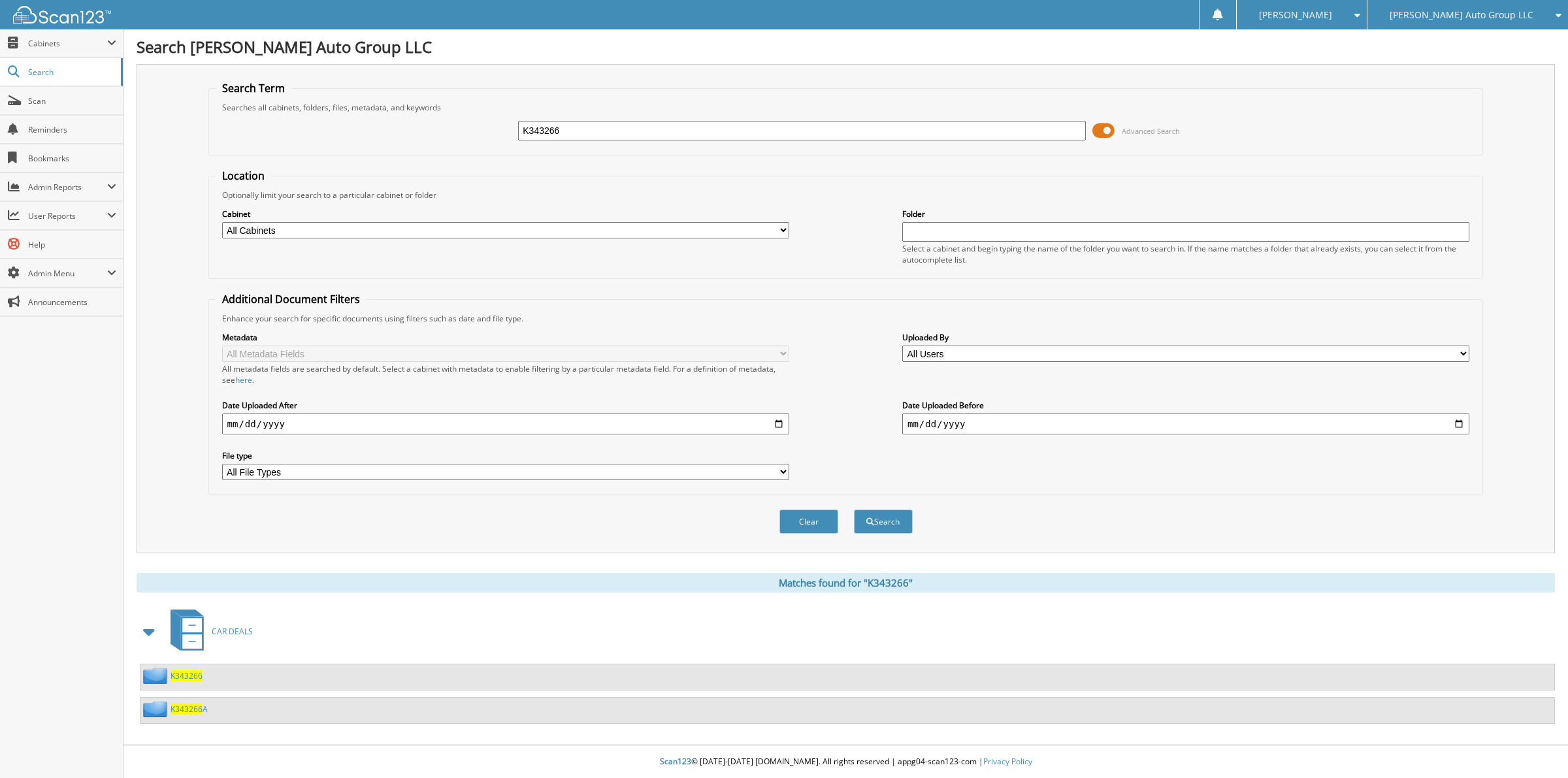
click at [189, 671] on span "K343266" at bounding box center [186, 676] width 32 height 11
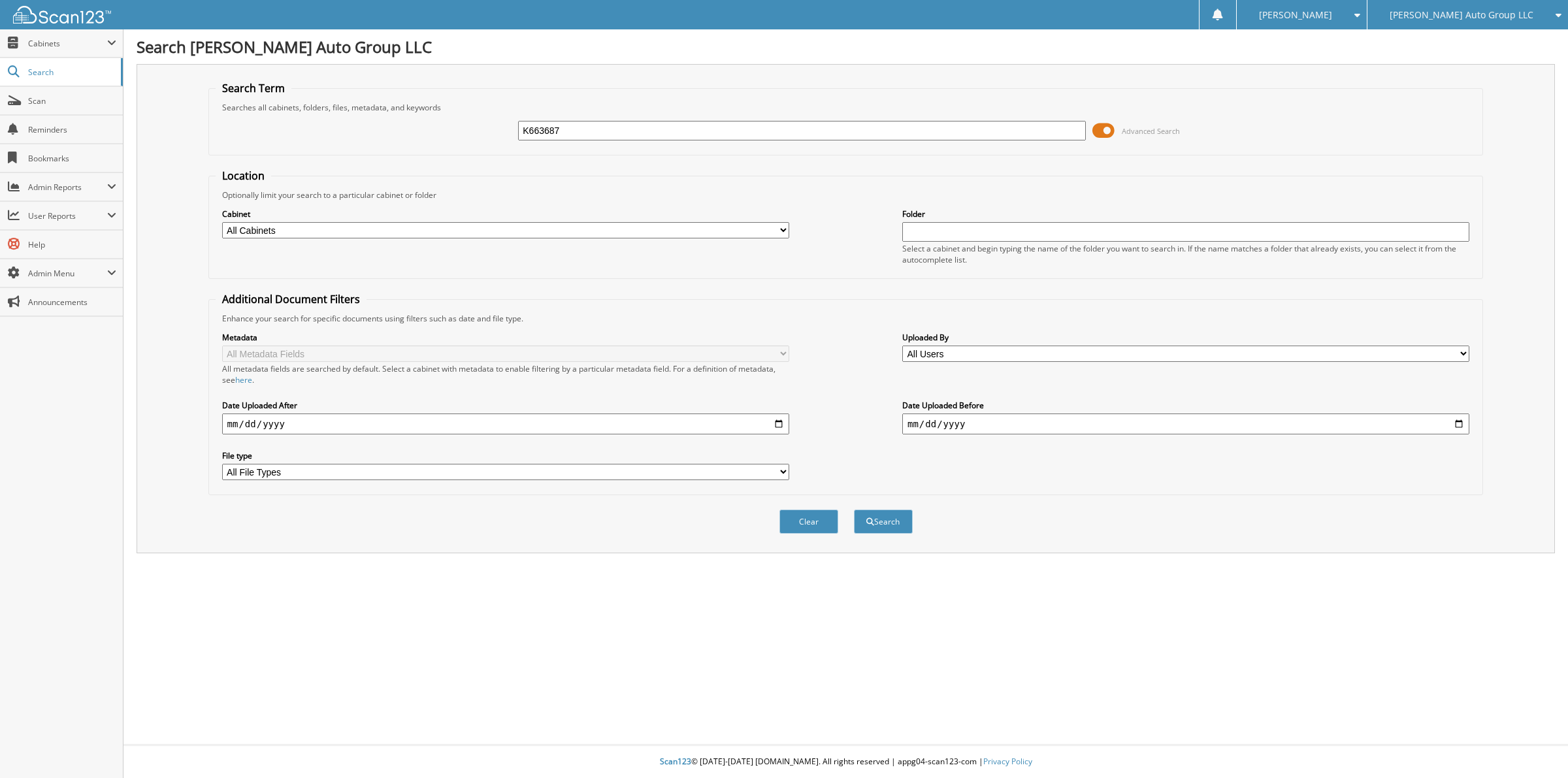
type input "K663687"
click at [854, 509] on button "Search" at bounding box center [883, 522] width 59 height 25
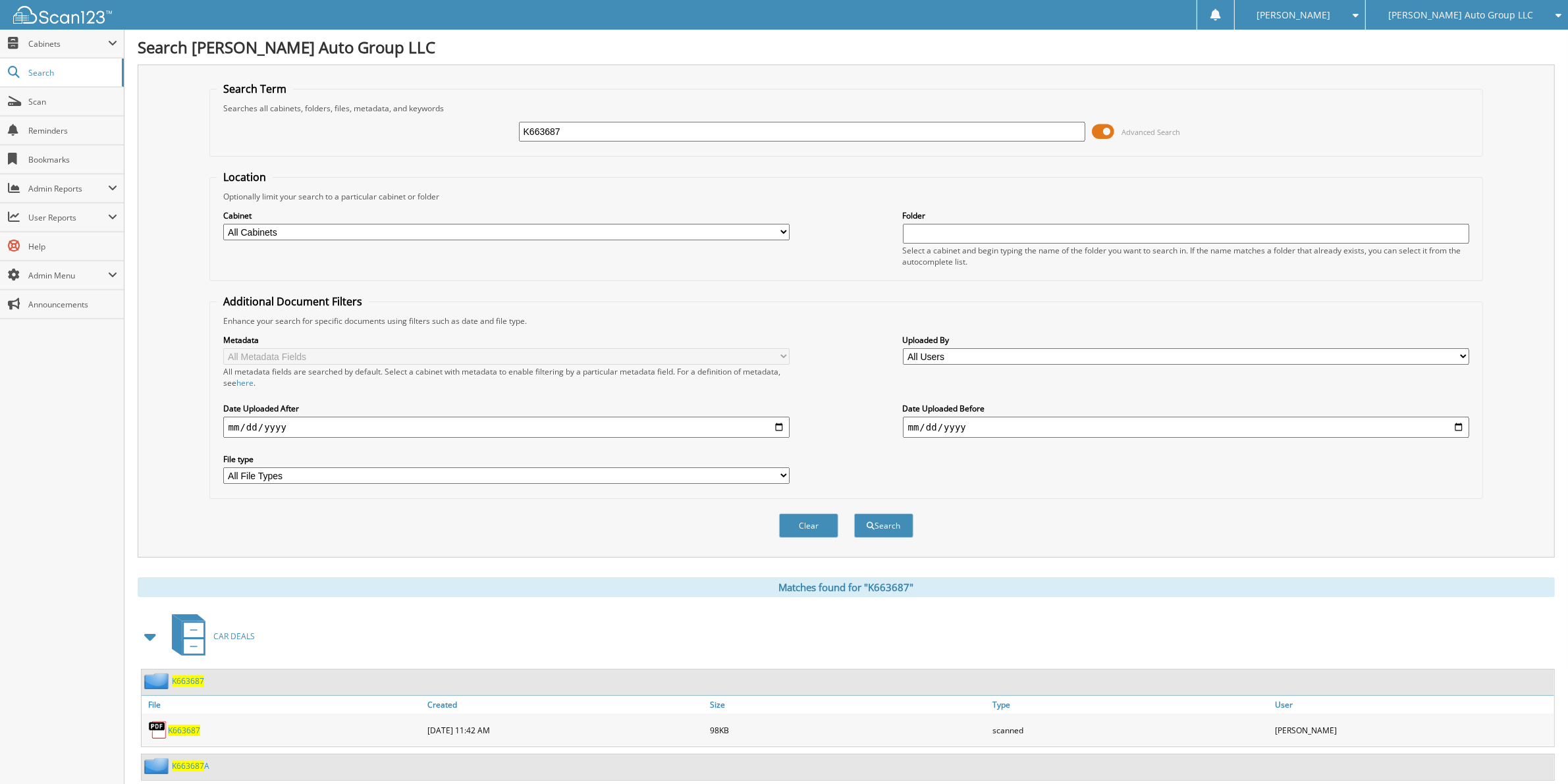
click at [188, 676] on span "K663687" at bounding box center [187, 682] width 32 height 12
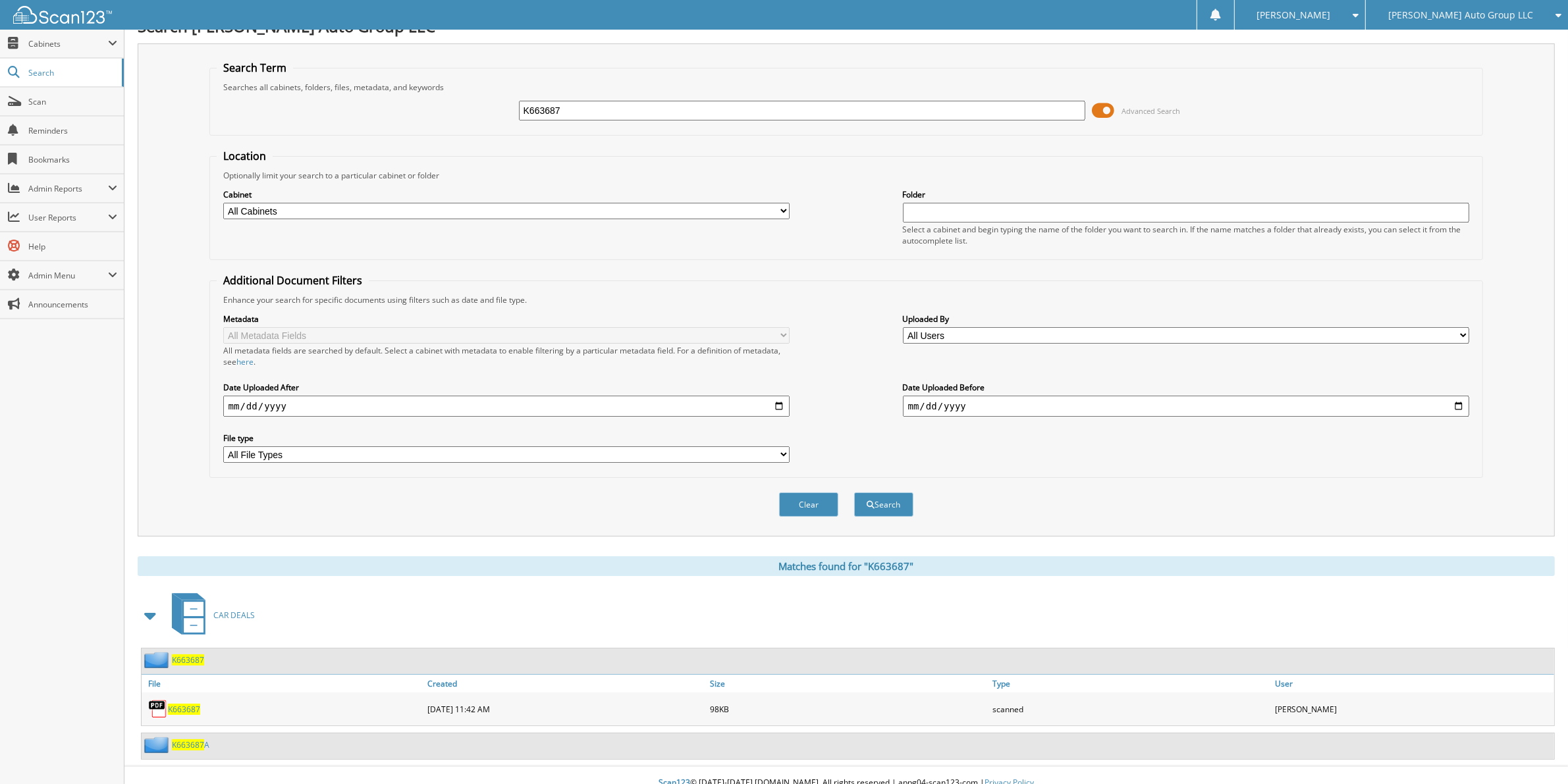
scroll to position [25, 0]
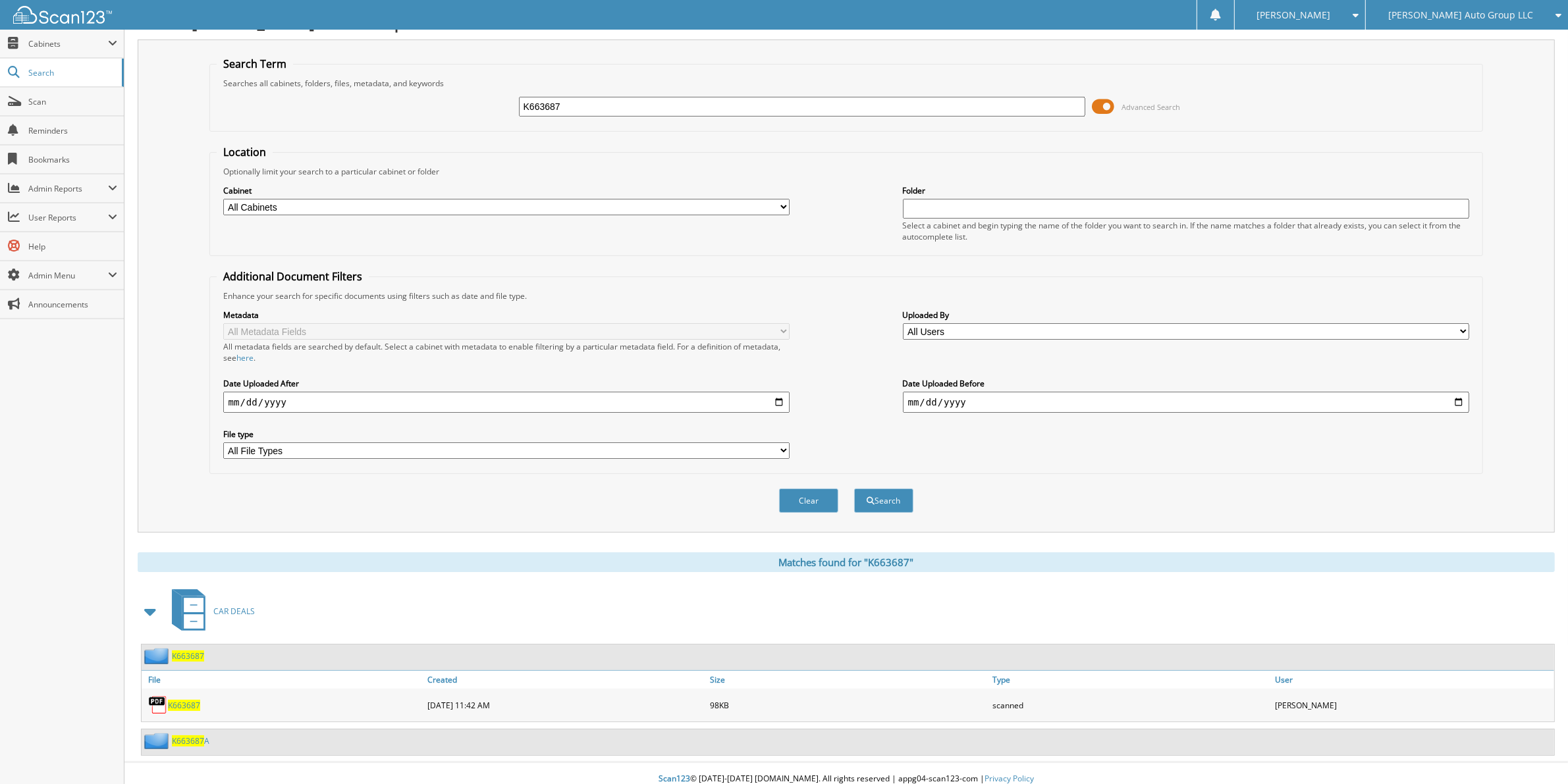
click at [195, 650] on span "K663687" at bounding box center [187, 656] width 32 height 12
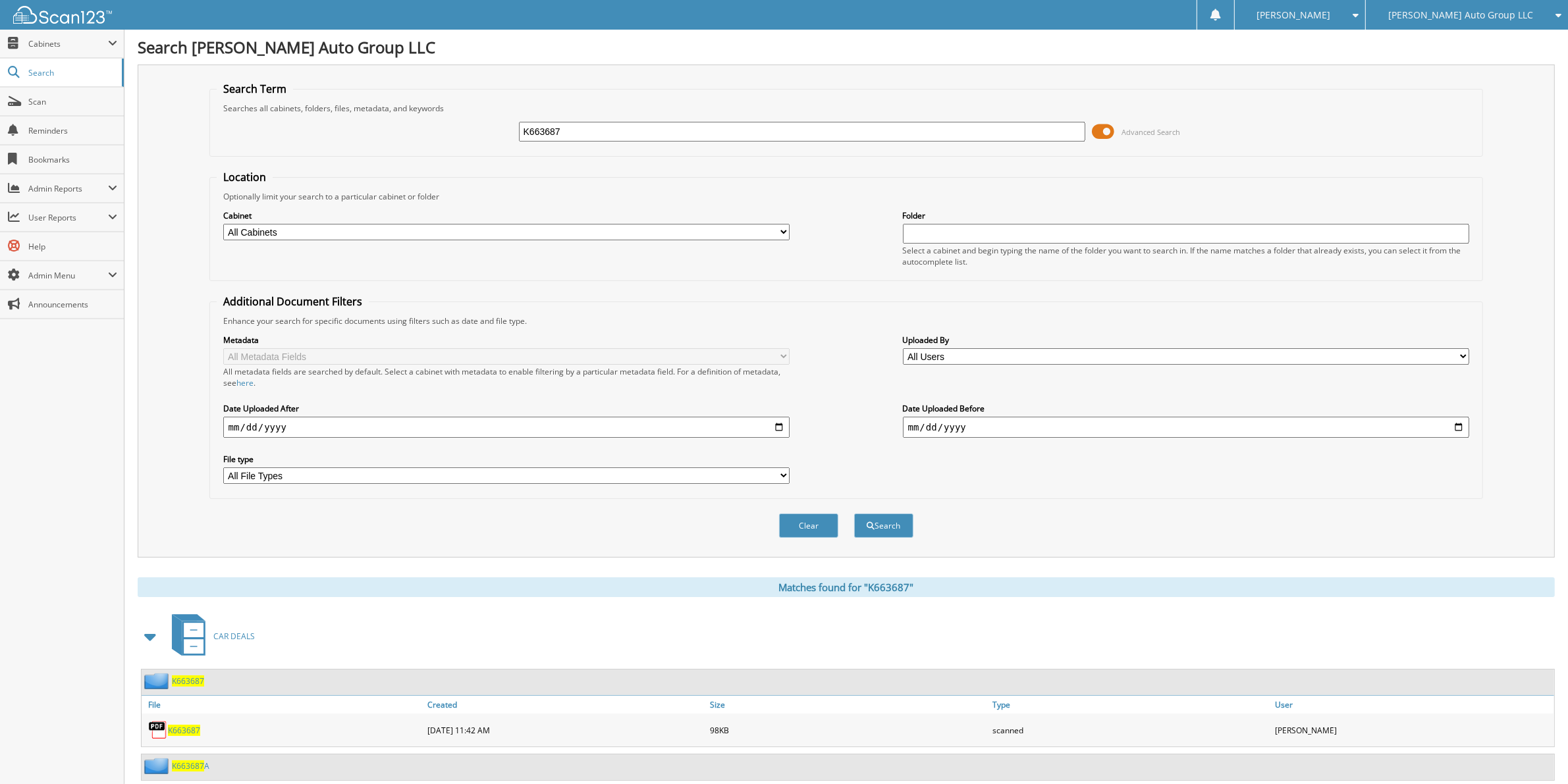
drag, startPoint x: 569, startPoint y: 134, endPoint x: 333, endPoint y: 132, distance: 236.0
click at [350, 139] on div "K663687 Advanced Search" at bounding box center [847, 131] width 1259 height 35
type input "STRINGA"
click at [854, 513] on button "Search" at bounding box center [884, 526] width 59 height 25
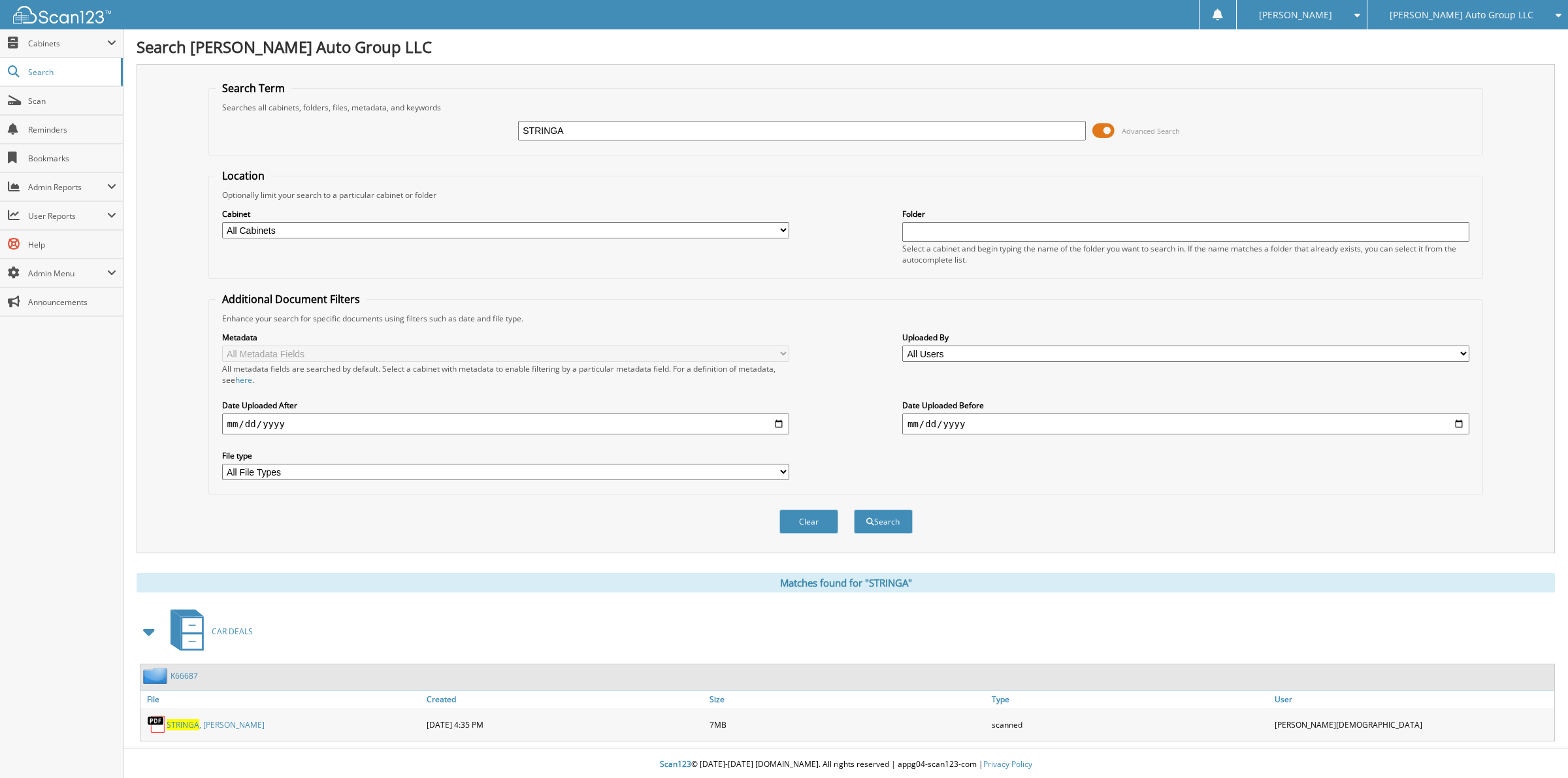
click at [198, 720] on link "[PERSON_NAME]" at bounding box center [215, 726] width 98 height 11
